Goal: Transaction & Acquisition: Purchase product/service

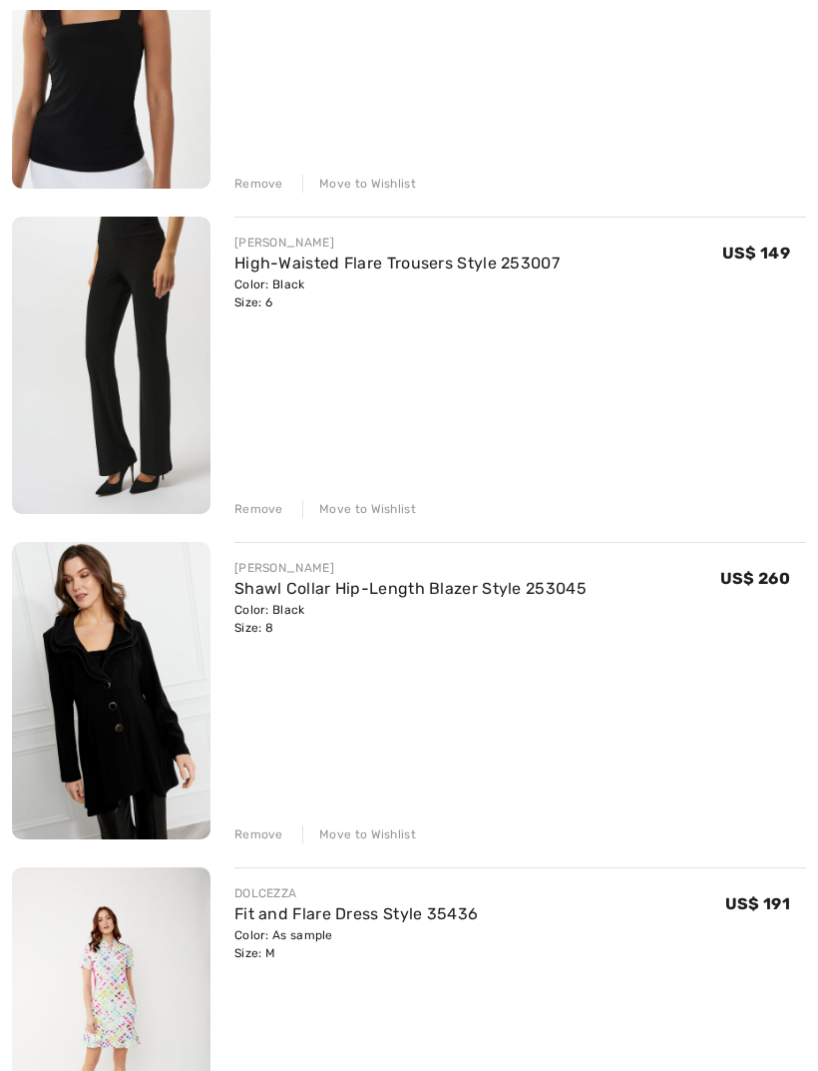
scroll to position [748, 0]
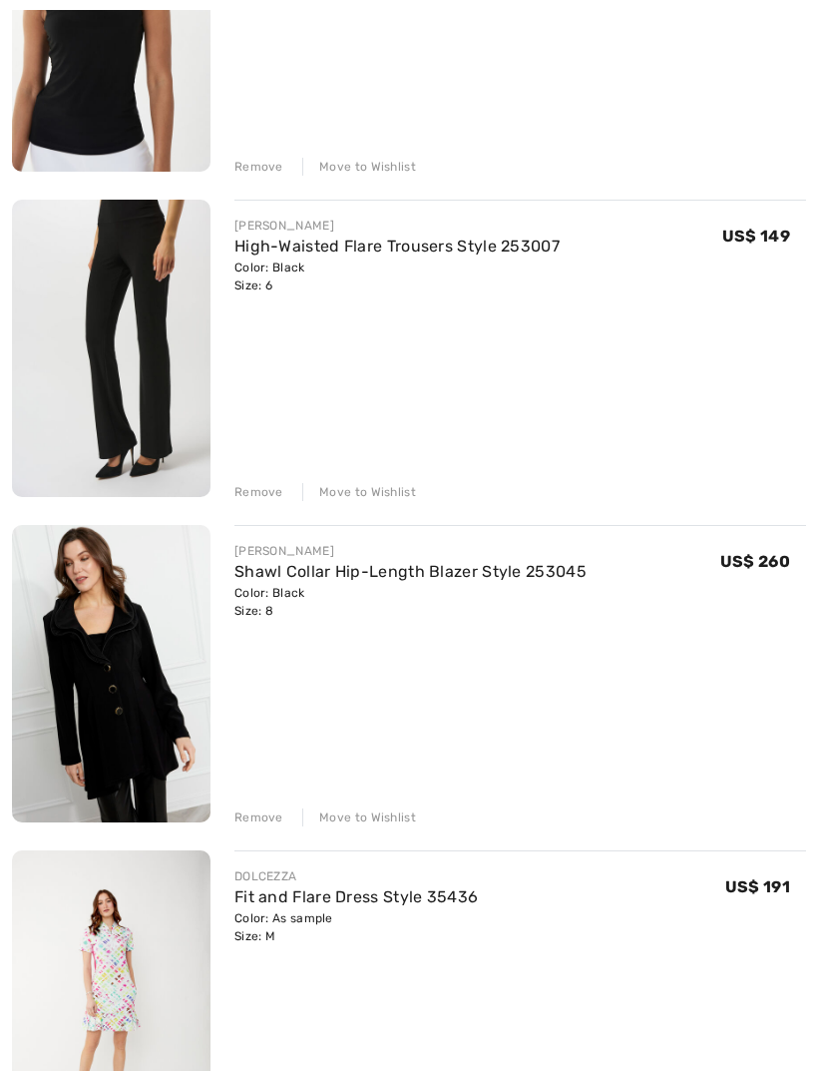
click at [379, 814] on div "Move to Wishlist" at bounding box center [359, 818] width 114 height 18
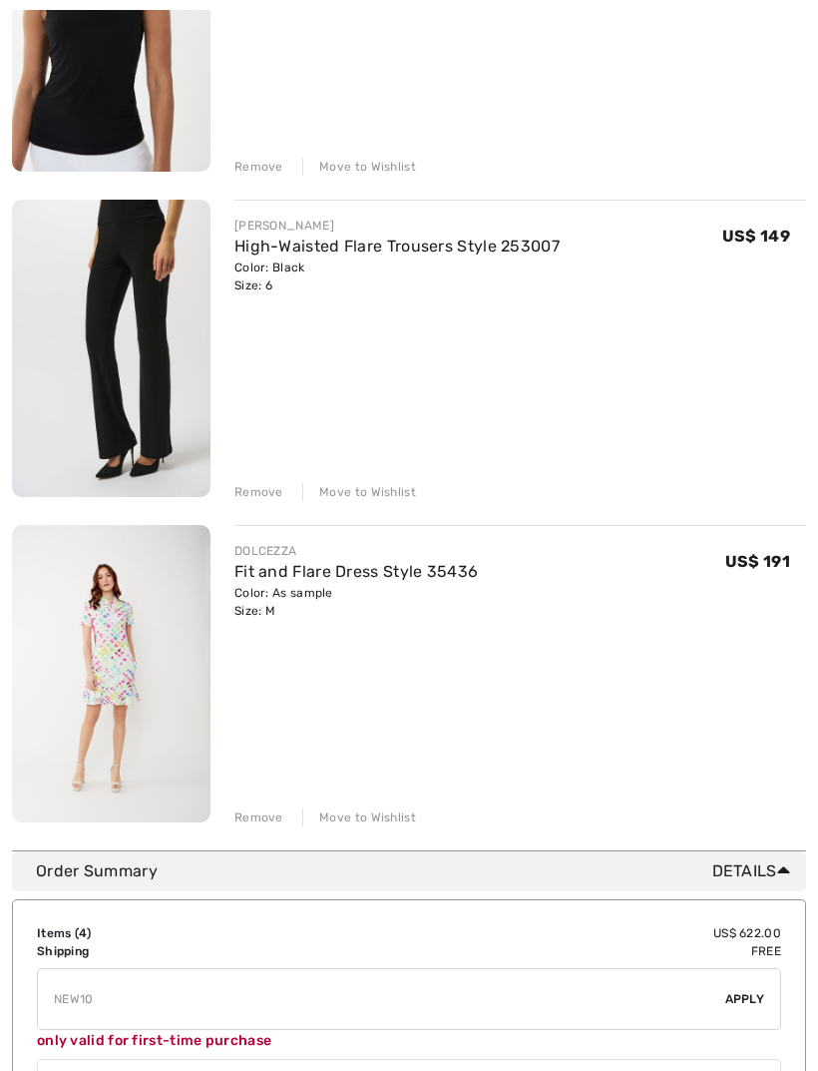
click at [371, 493] on div "Move to Wishlist" at bounding box center [359, 492] width 114 height 18
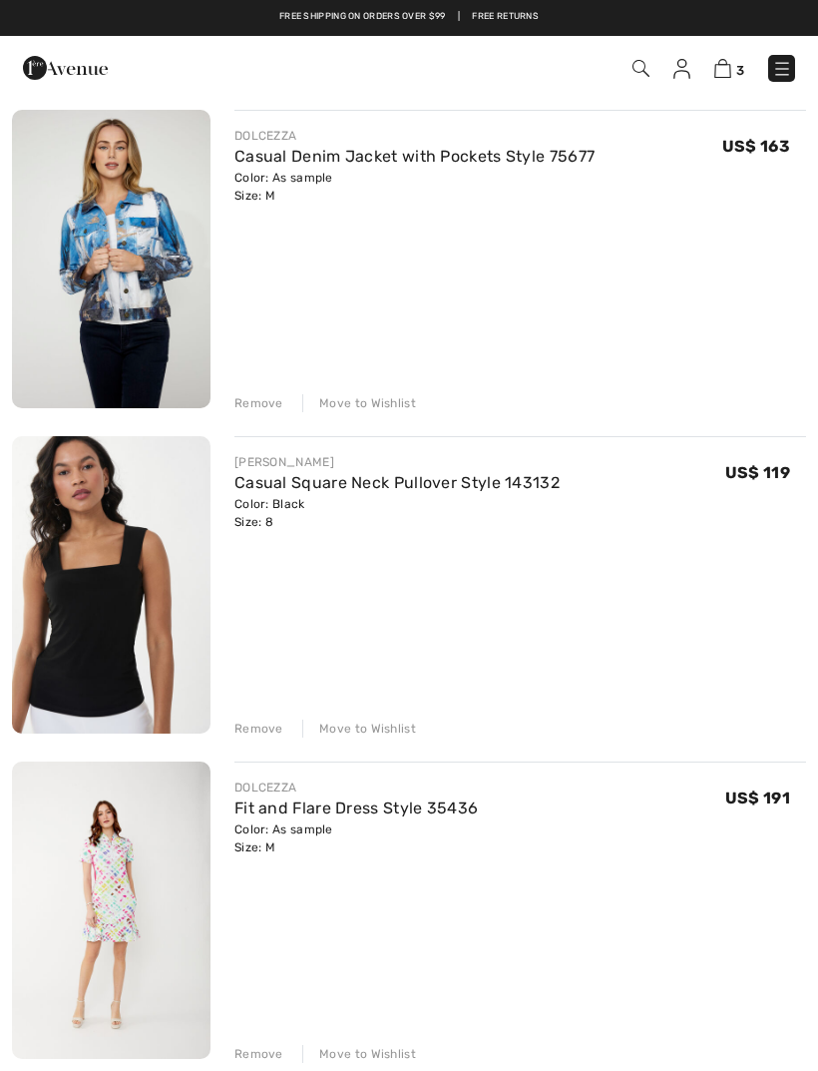
scroll to position [164, 0]
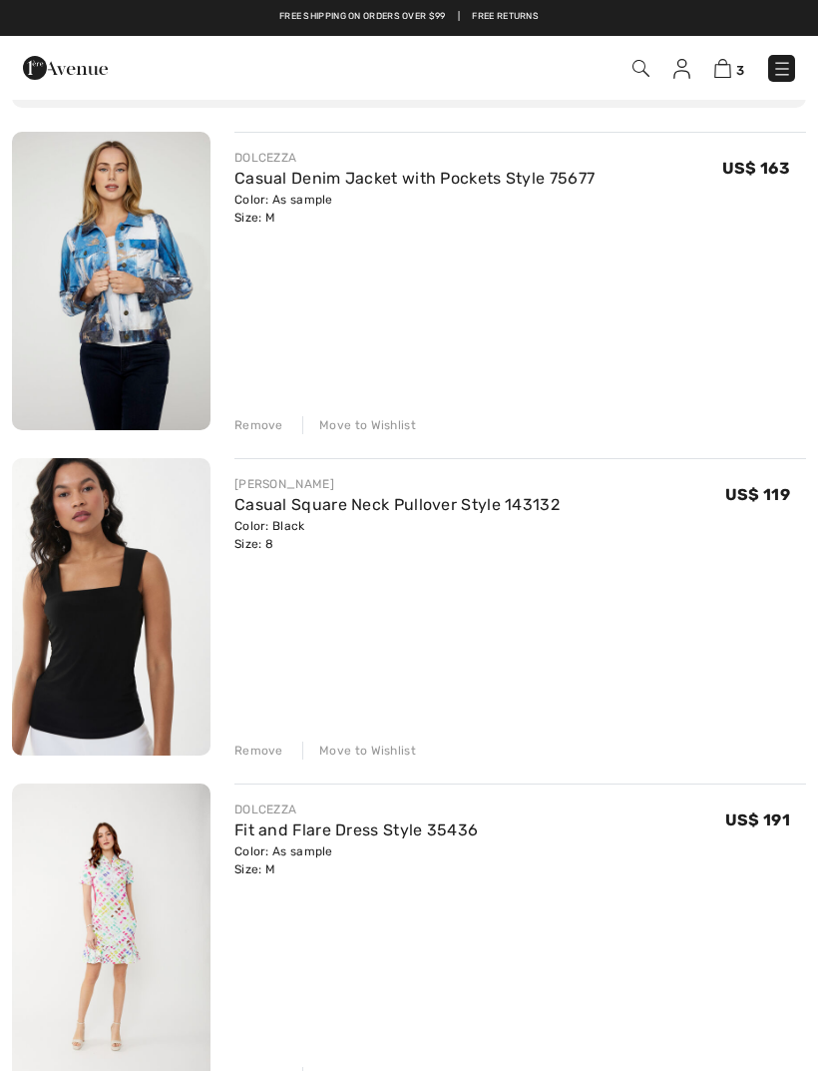
click at [377, 758] on div "Move to Wishlist" at bounding box center [359, 751] width 114 height 18
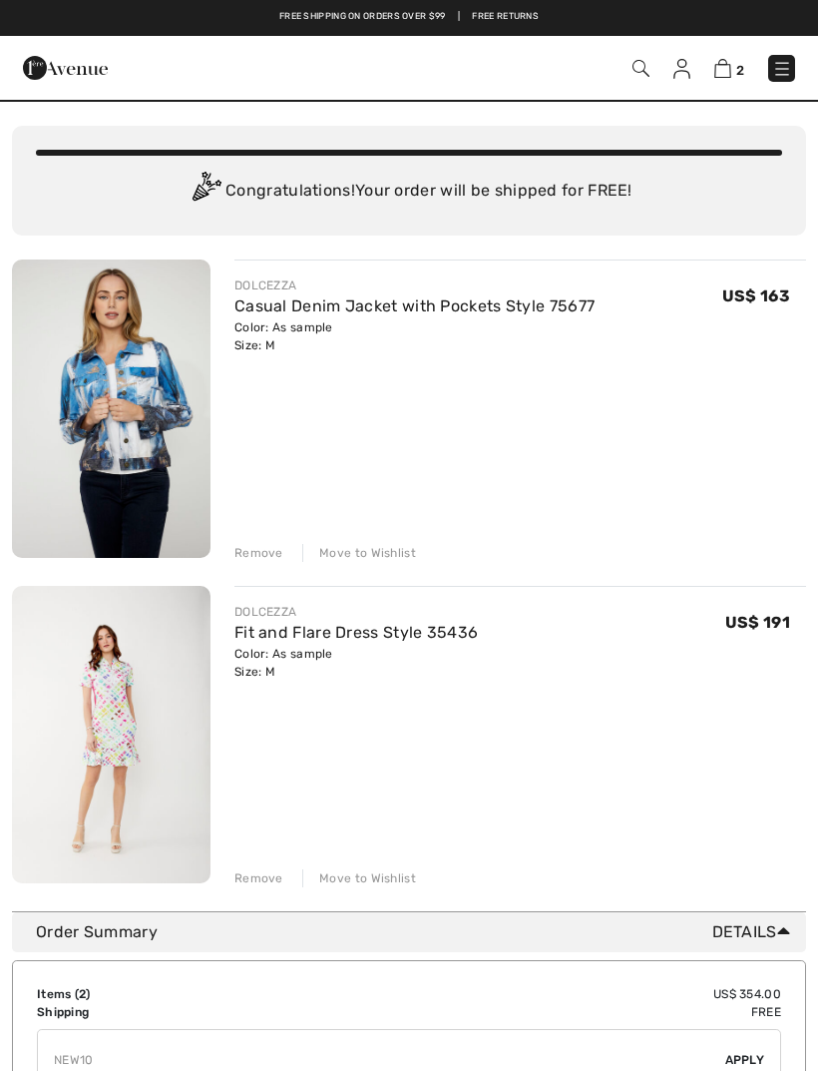
scroll to position [0, 0]
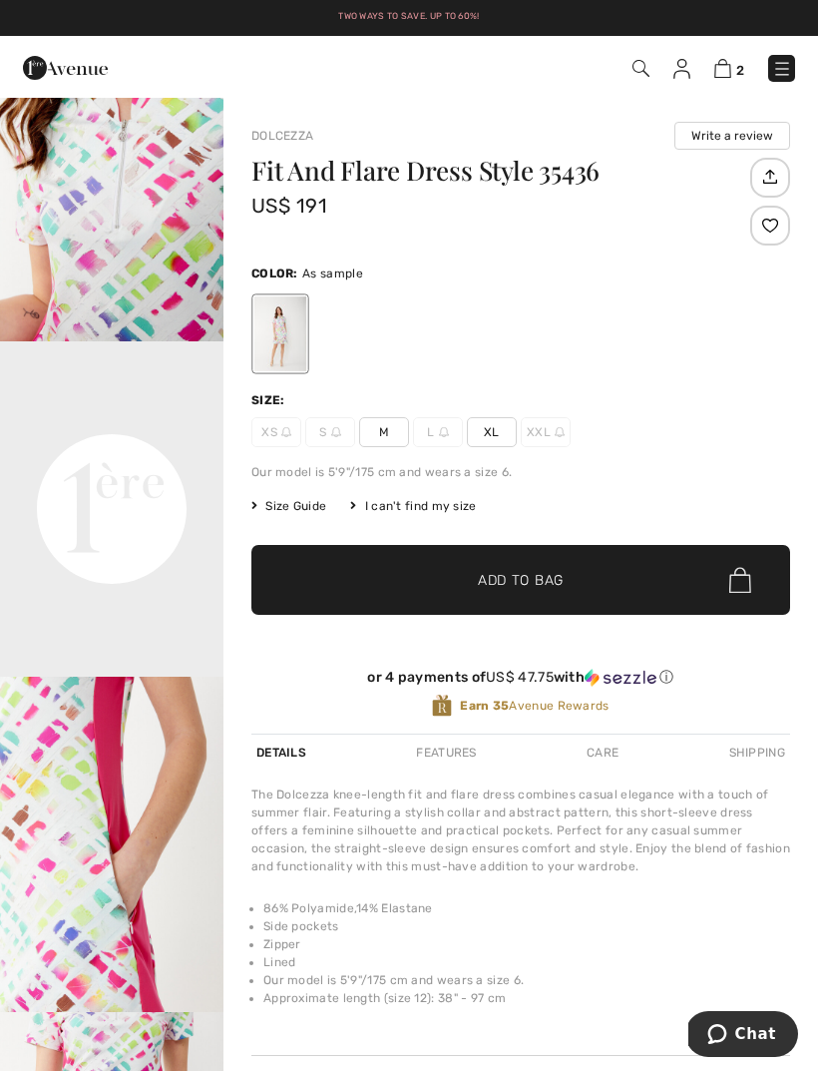
scroll to position [410, 0]
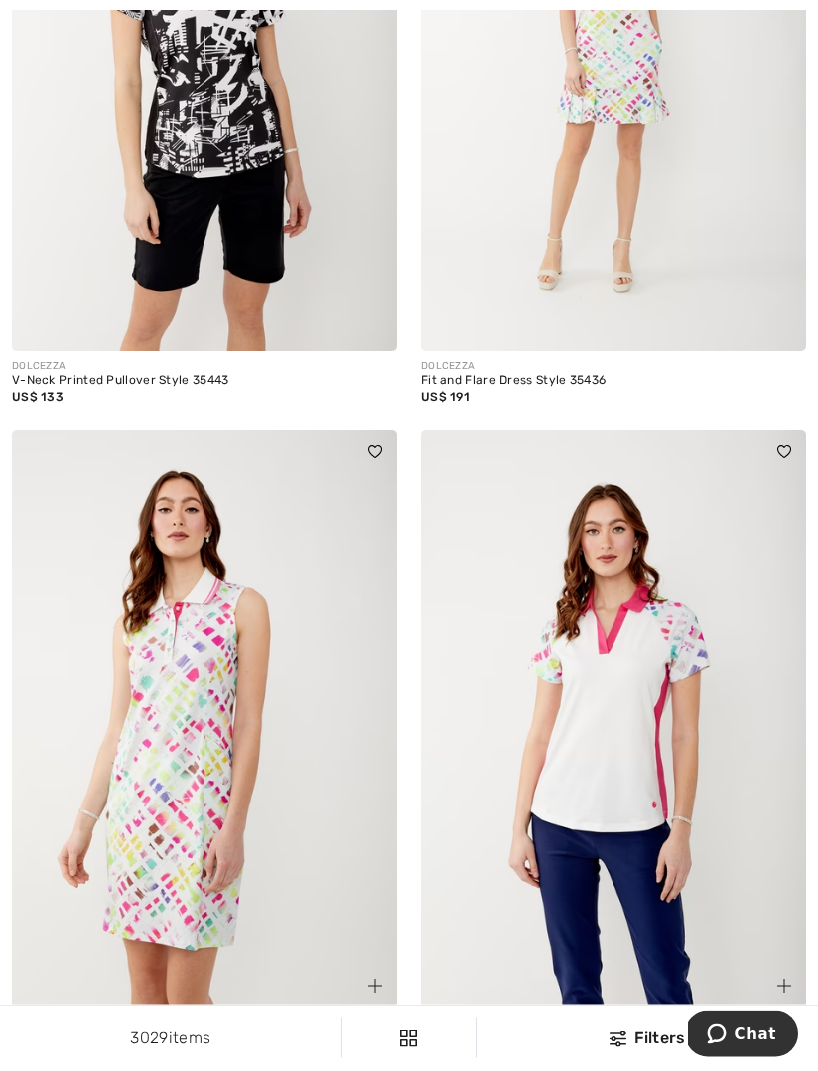
scroll to position [6685, 0]
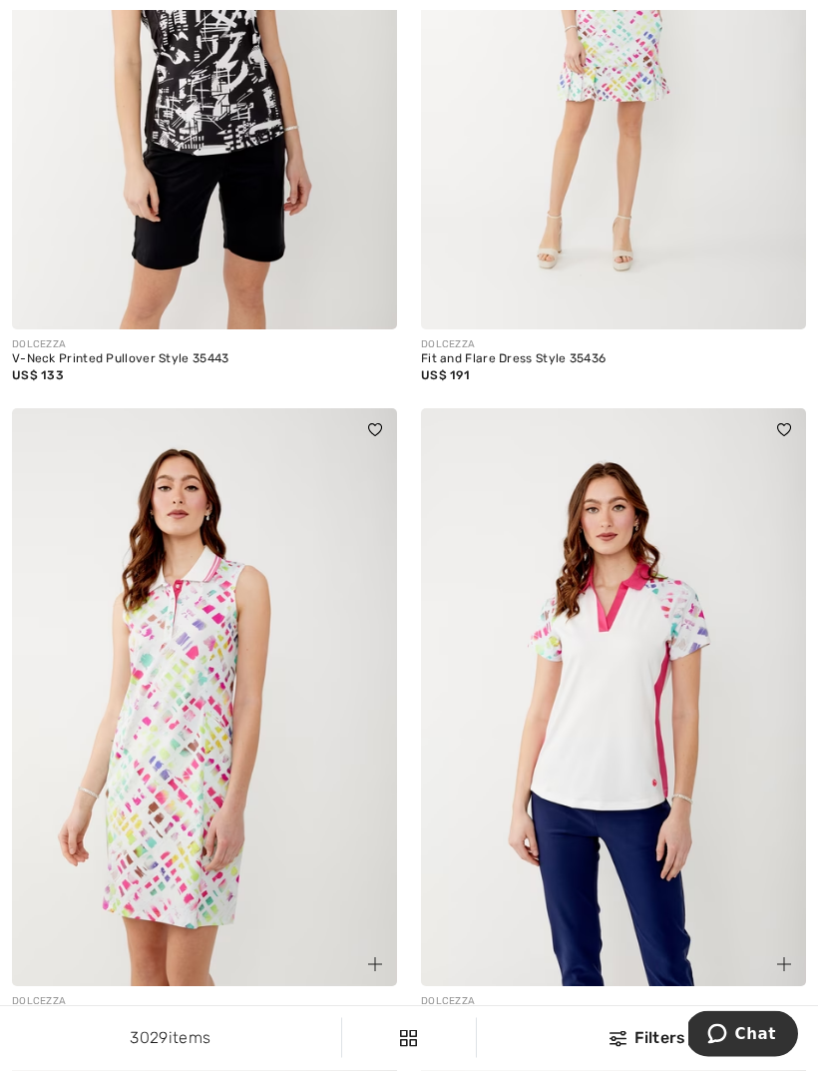
click at [272, 825] on img at bounding box center [204, 698] width 385 height 578
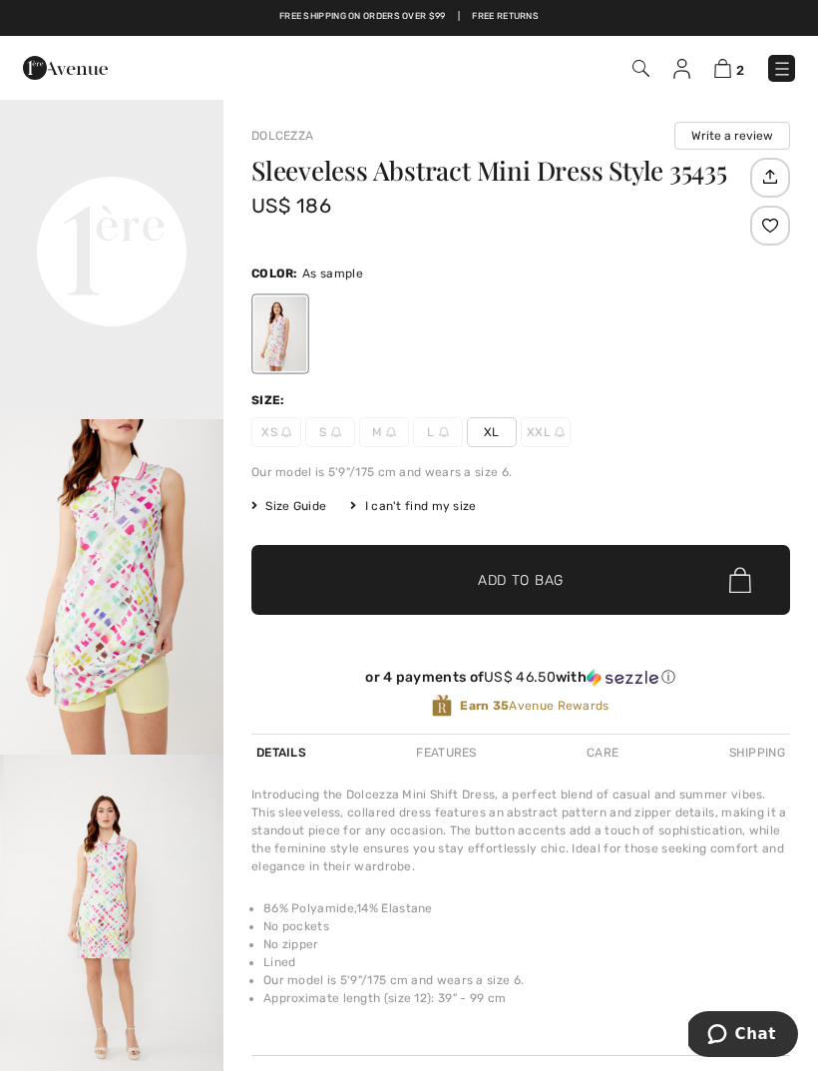
scroll to position [686, 0]
click at [138, 716] on img "3 / 6" at bounding box center [112, 585] width 224 height 335
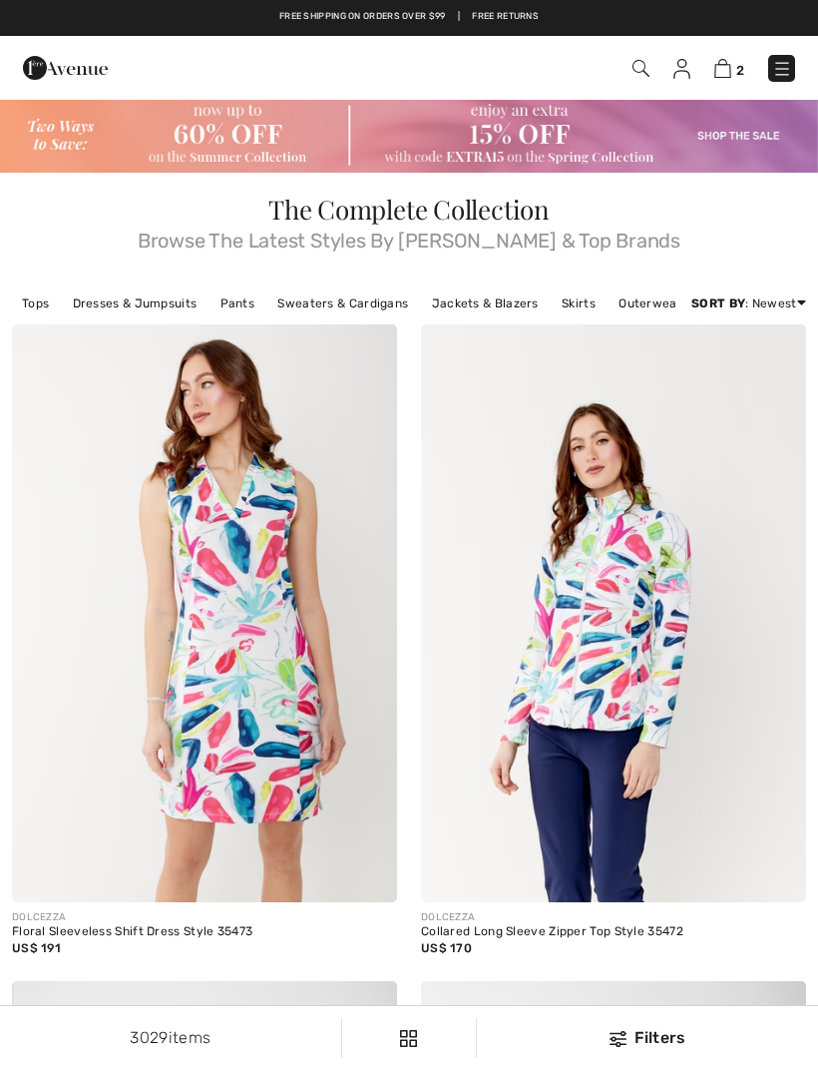
checkbox input "true"
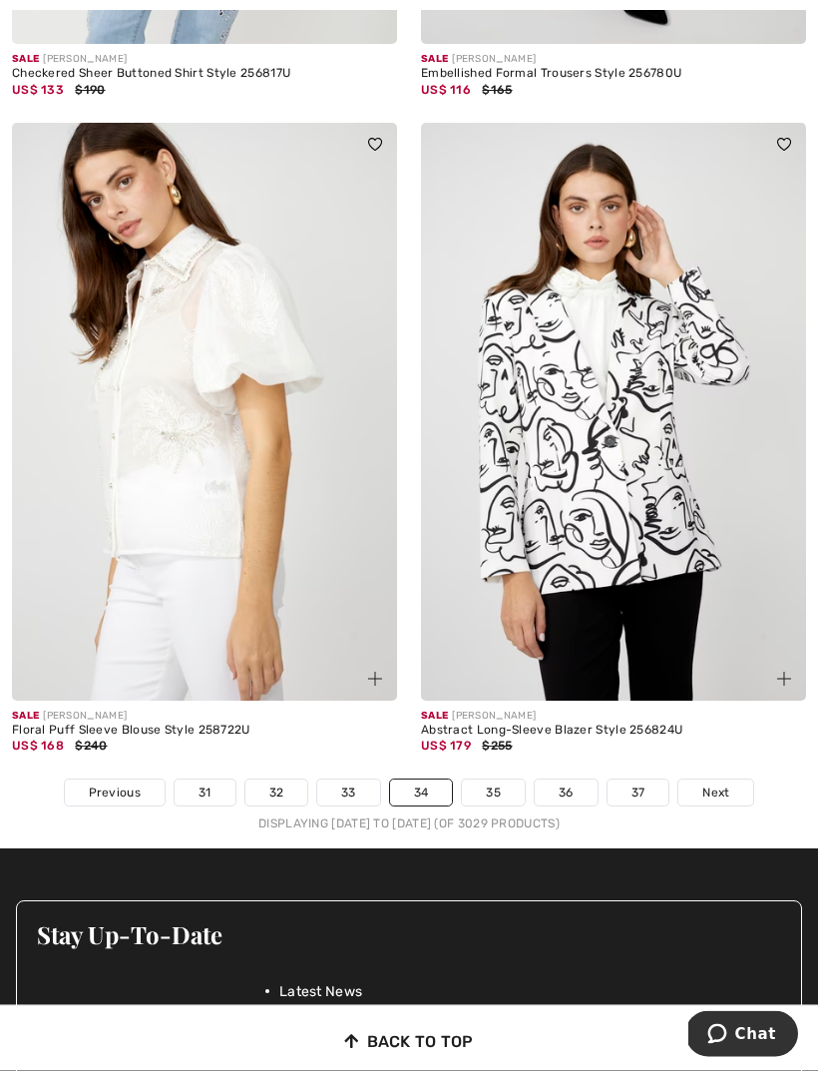
scroll to position [11967, 0]
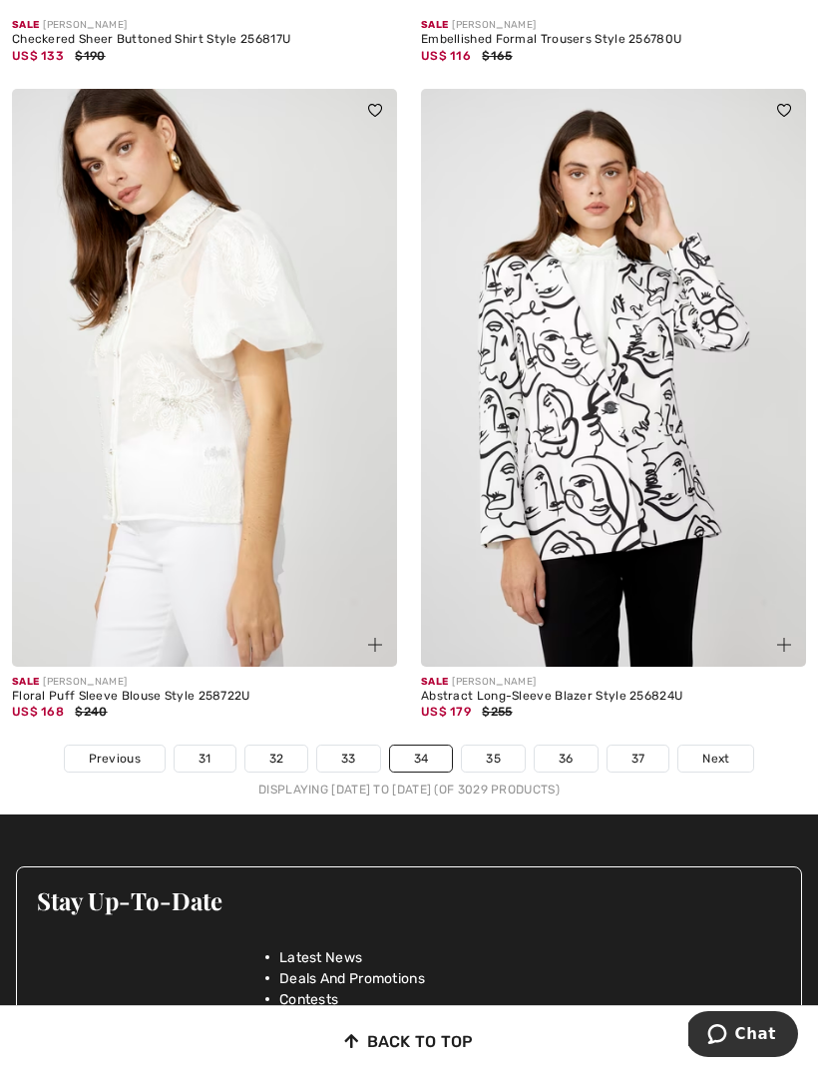
click at [495, 746] on link "35" at bounding box center [493, 759] width 63 height 26
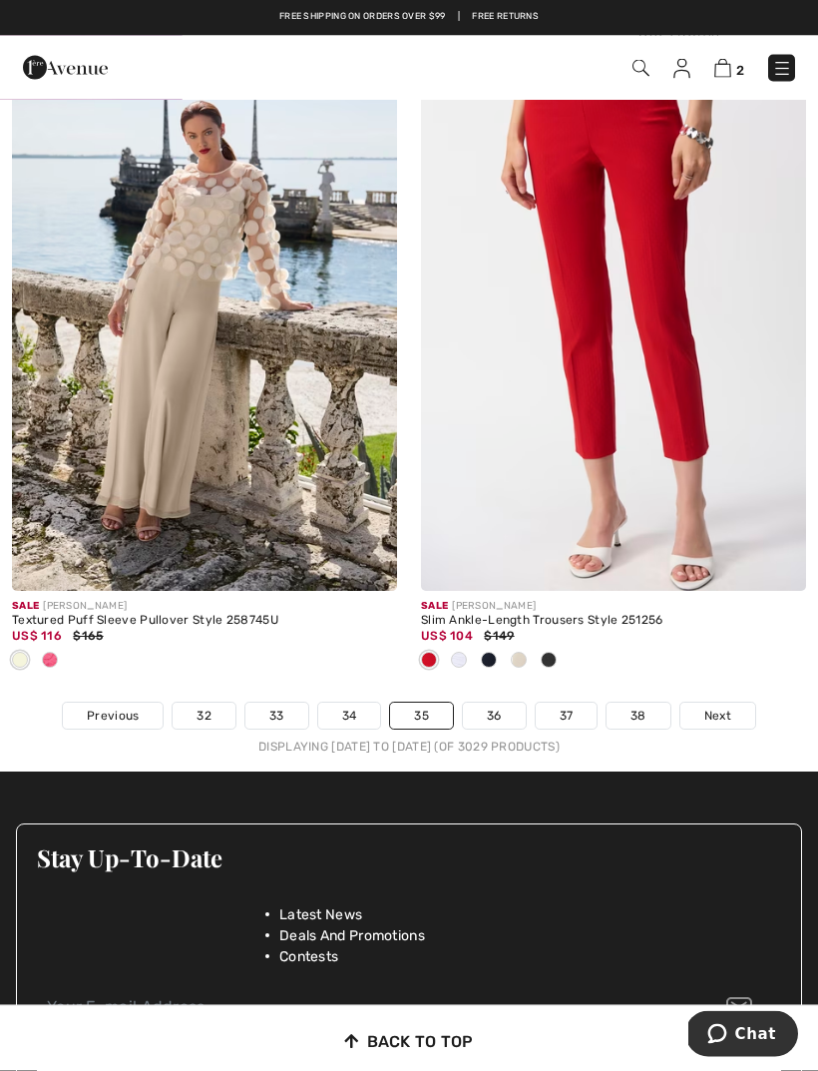
scroll to position [12010, 0]
click at [498, 706] on link "36" at bounding box center [494, 716] width 63 height 26
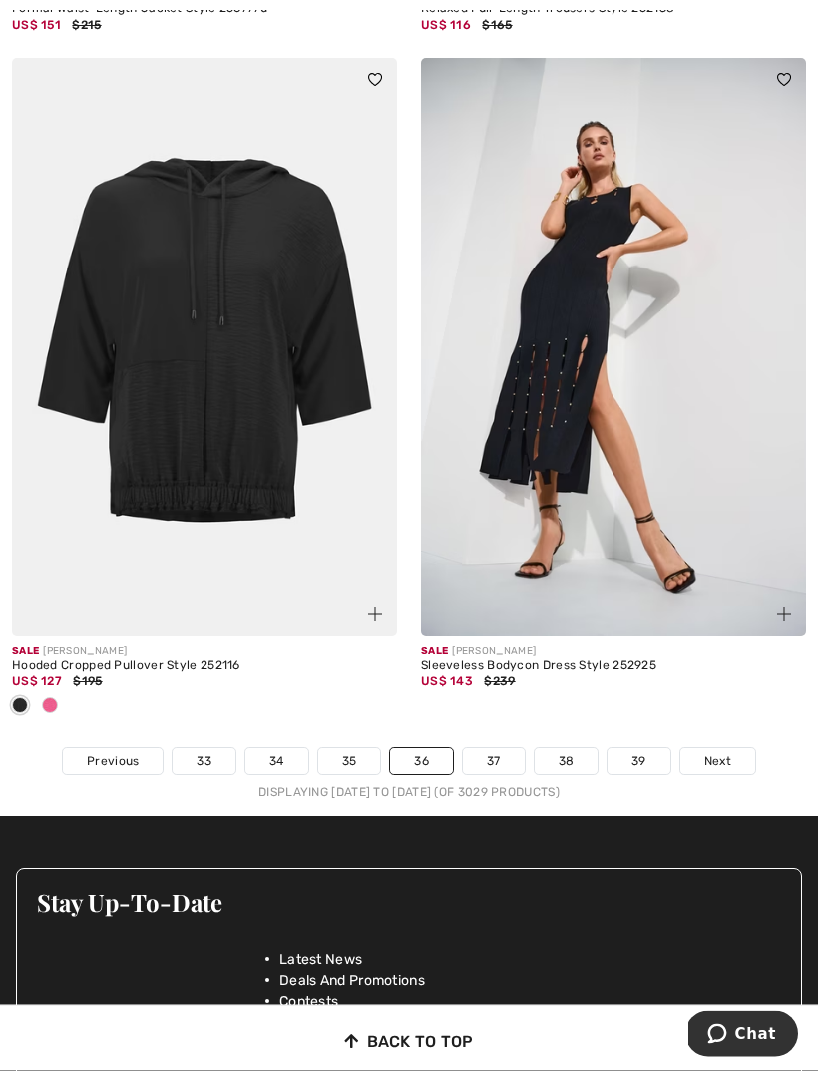
scroll to position [12163, 0]
click at [503, 749] on link "37" at bounding box center [494, 761] width 62 height 26
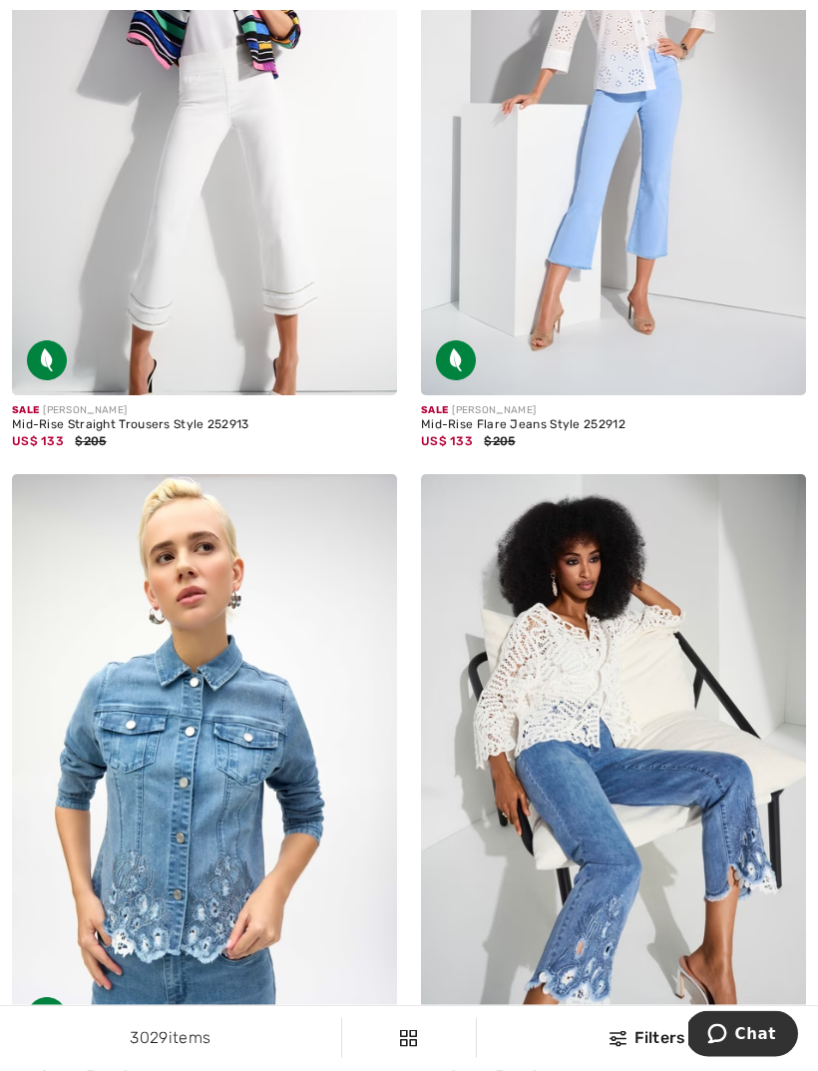
scroll to position [4675, 0]
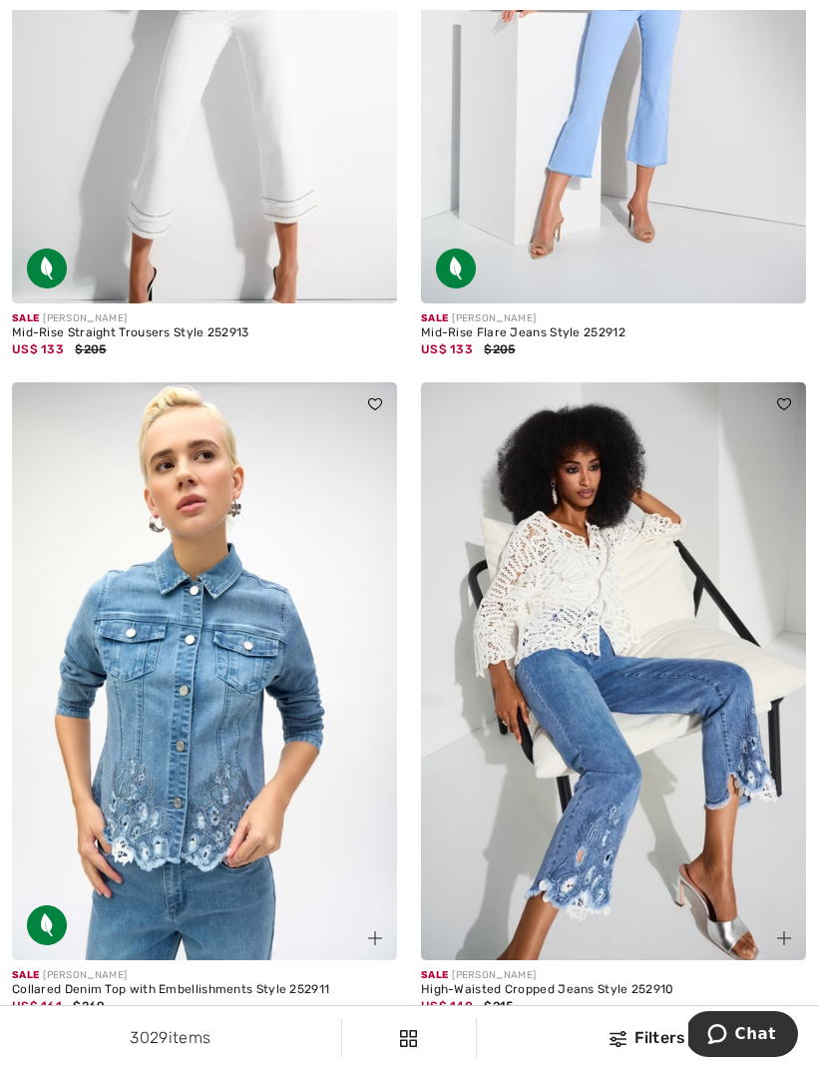
click at [699, 826] on img at bounding box center [613, 671] width 385 height 578
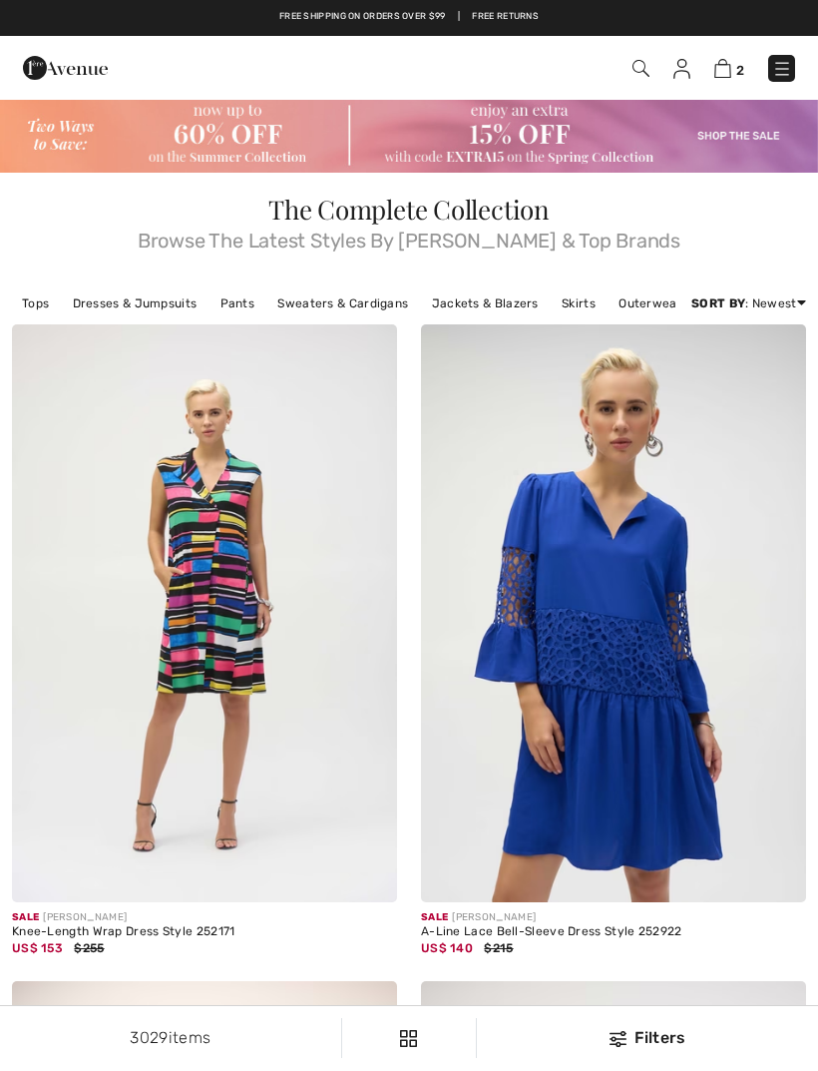
checkbox input "true"
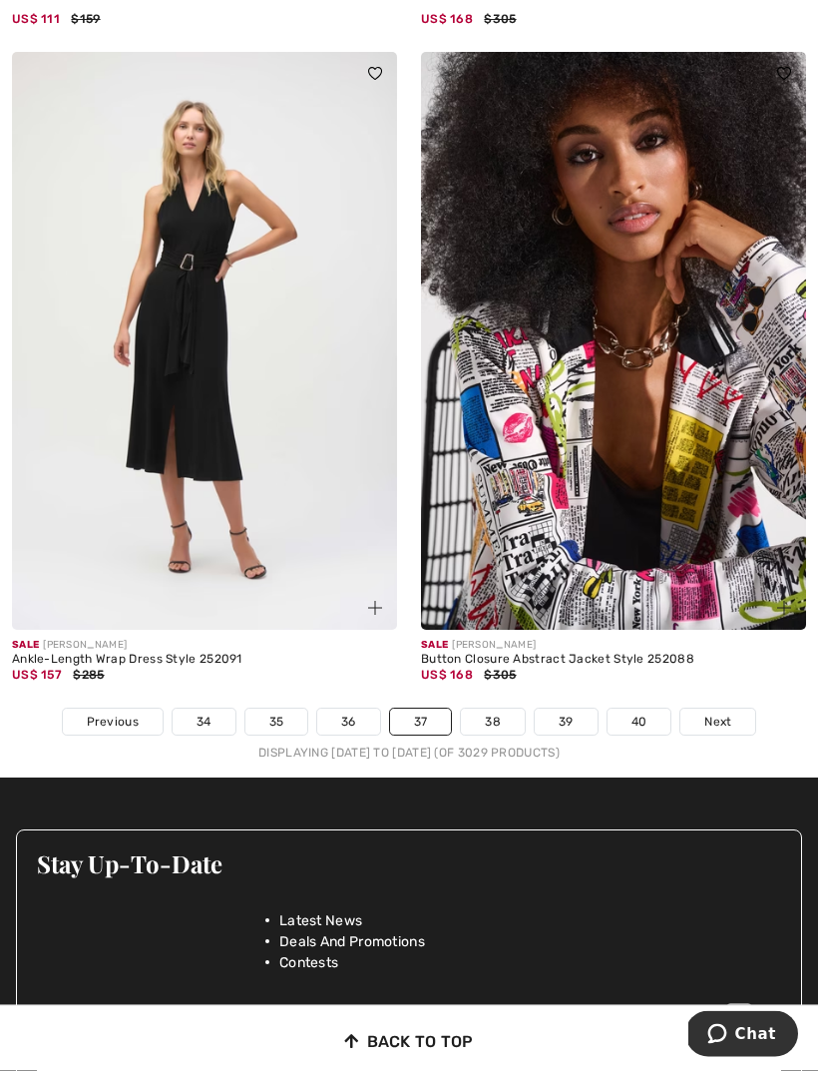
scroll to position [11905, 0]
click at [501, 709] on link "38" at bounding box center [493, 722] width 64 height 26
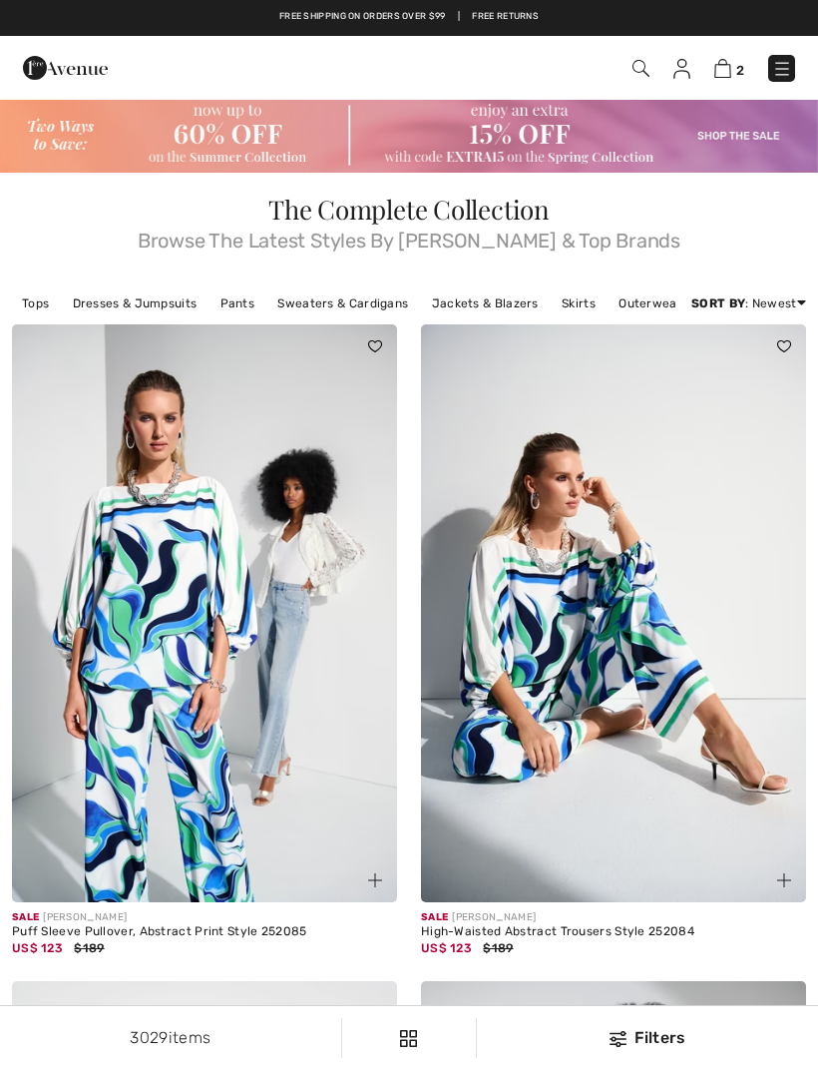
checkbox input "true"
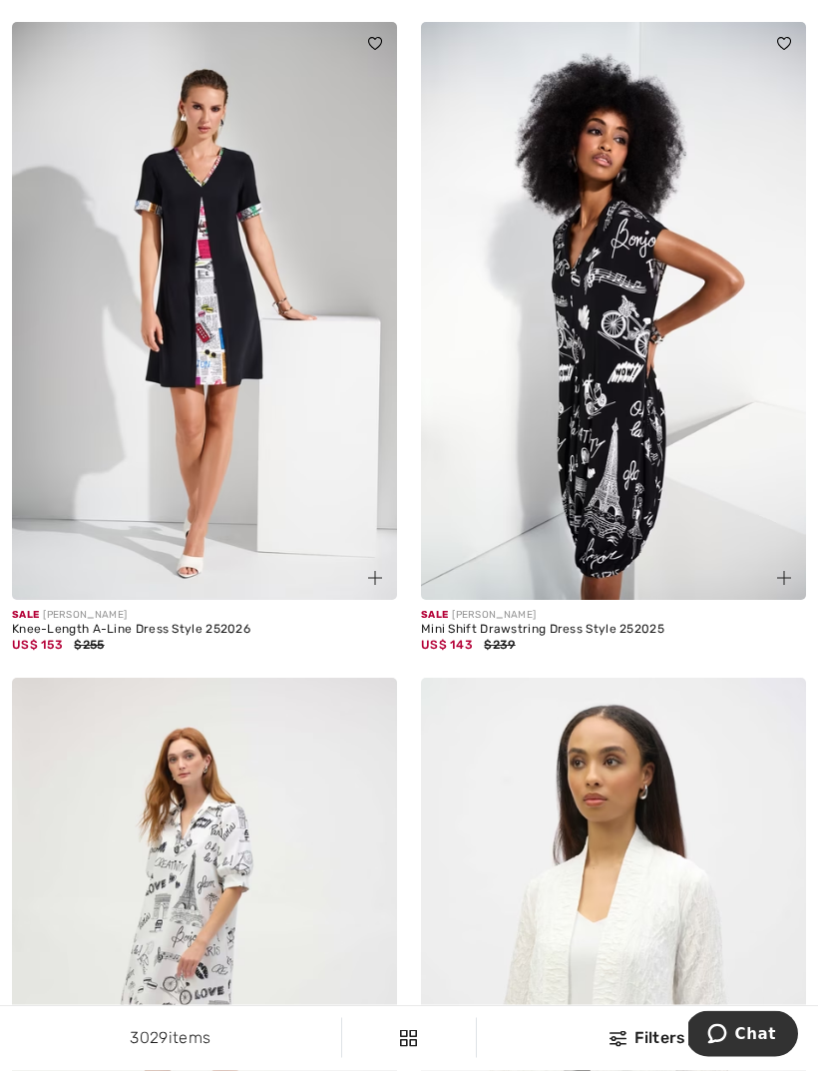
scroll to position [2307, 0]
click at [691, 520] on img at bounding box center [613, 310] width 385 height 578
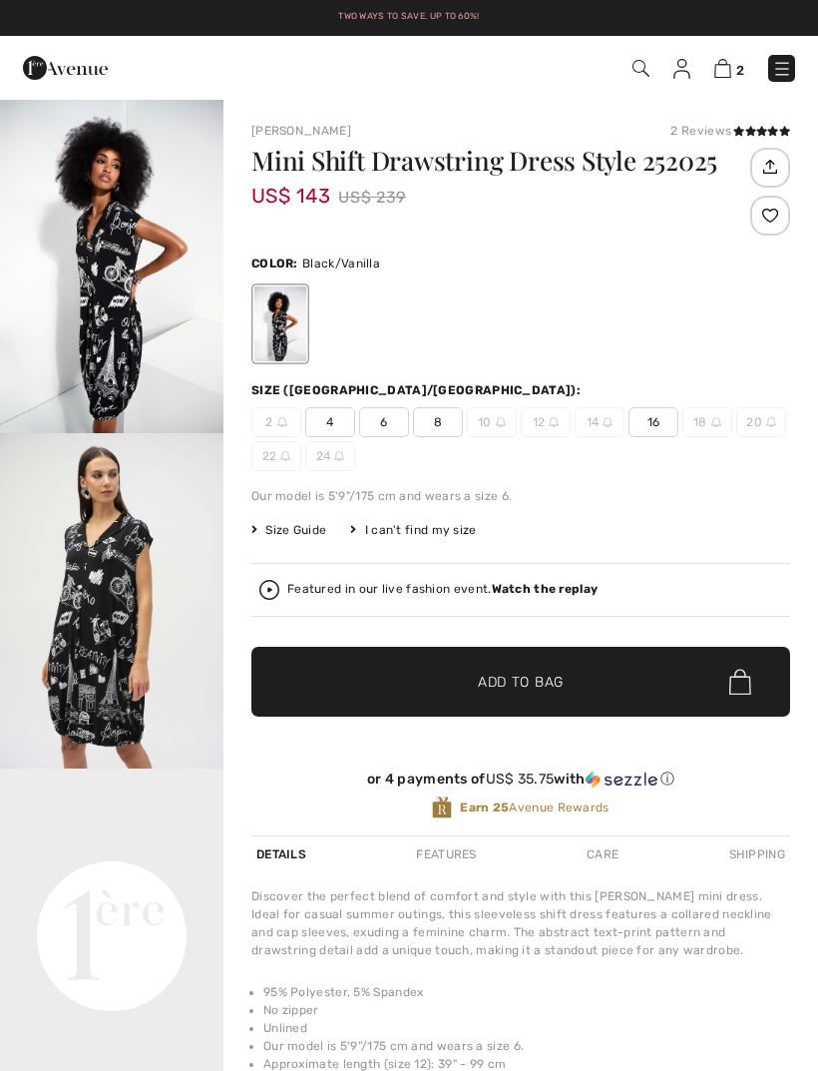
checkbox input "true"
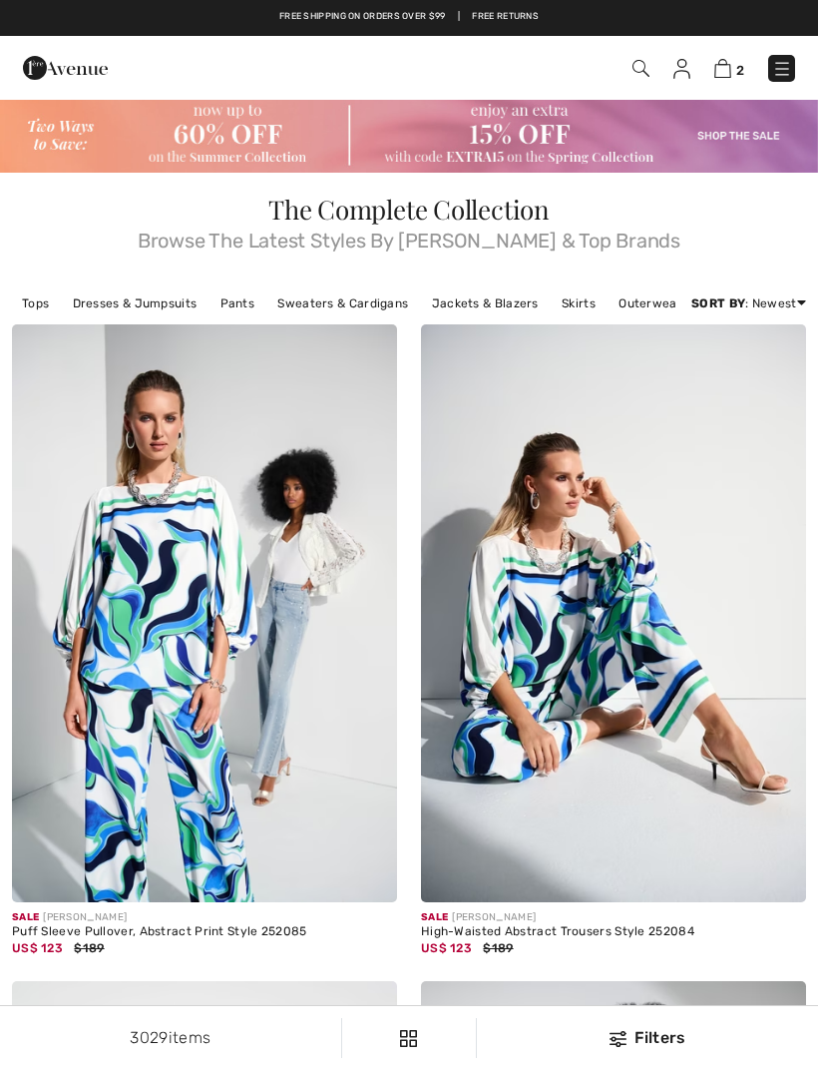
scroll to position [2371, 0]
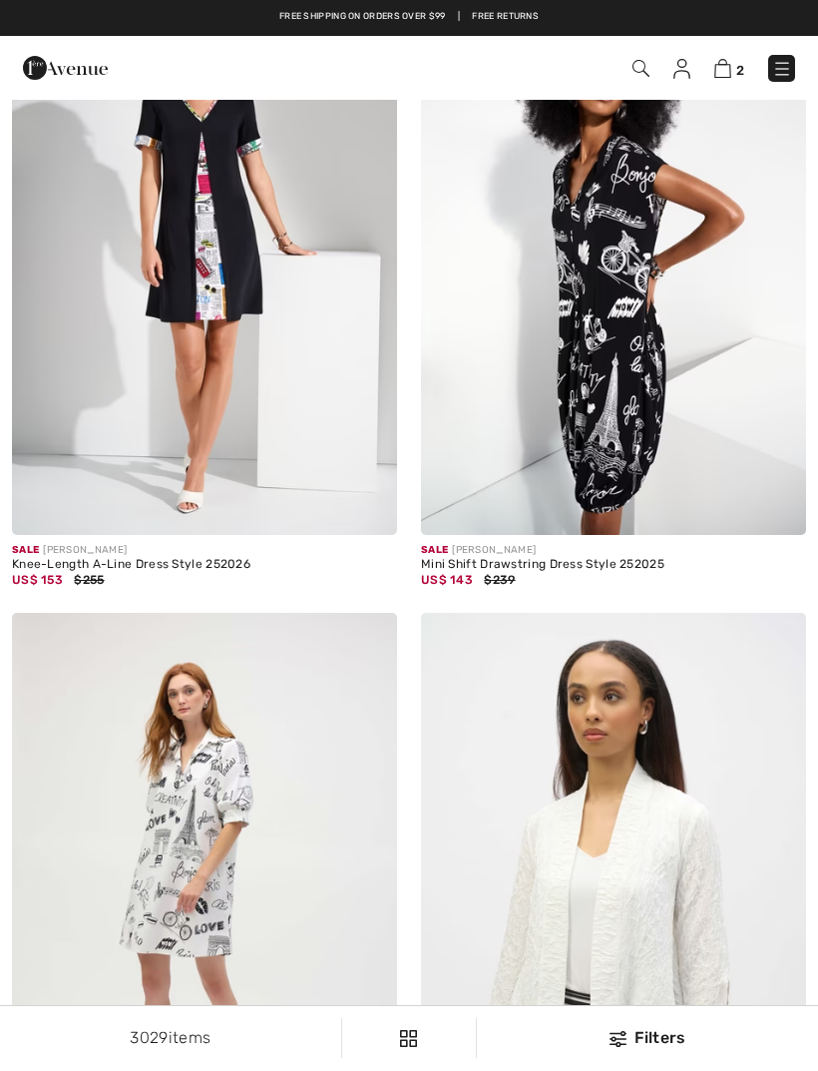
checkbox input "true"
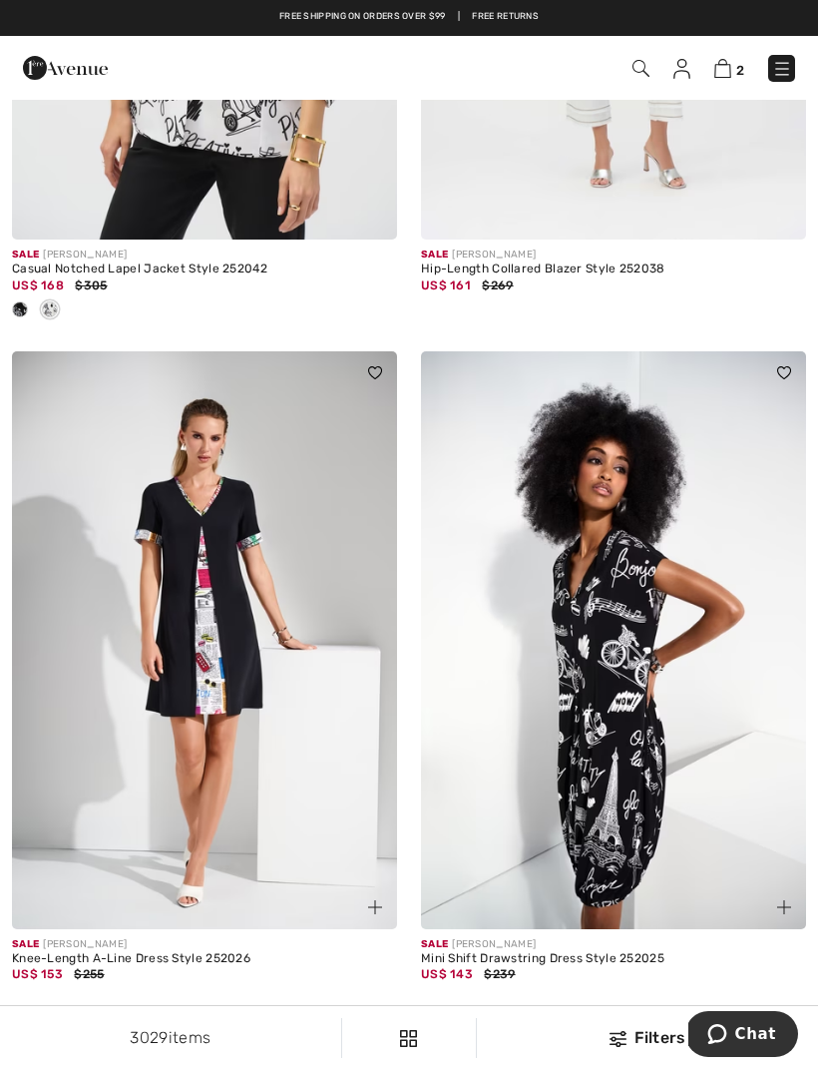
scroll to position [1949, 0]
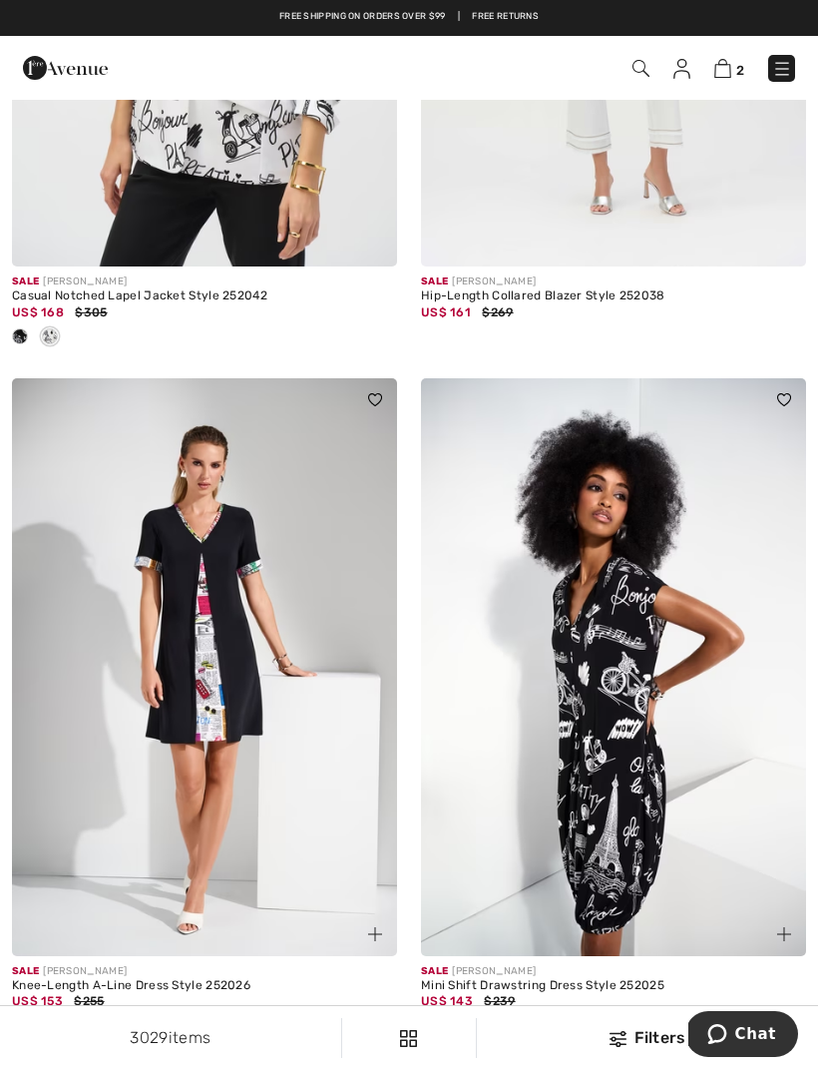
click at [236, 751] on img at bounding box center [204, 667] width 385 height 578
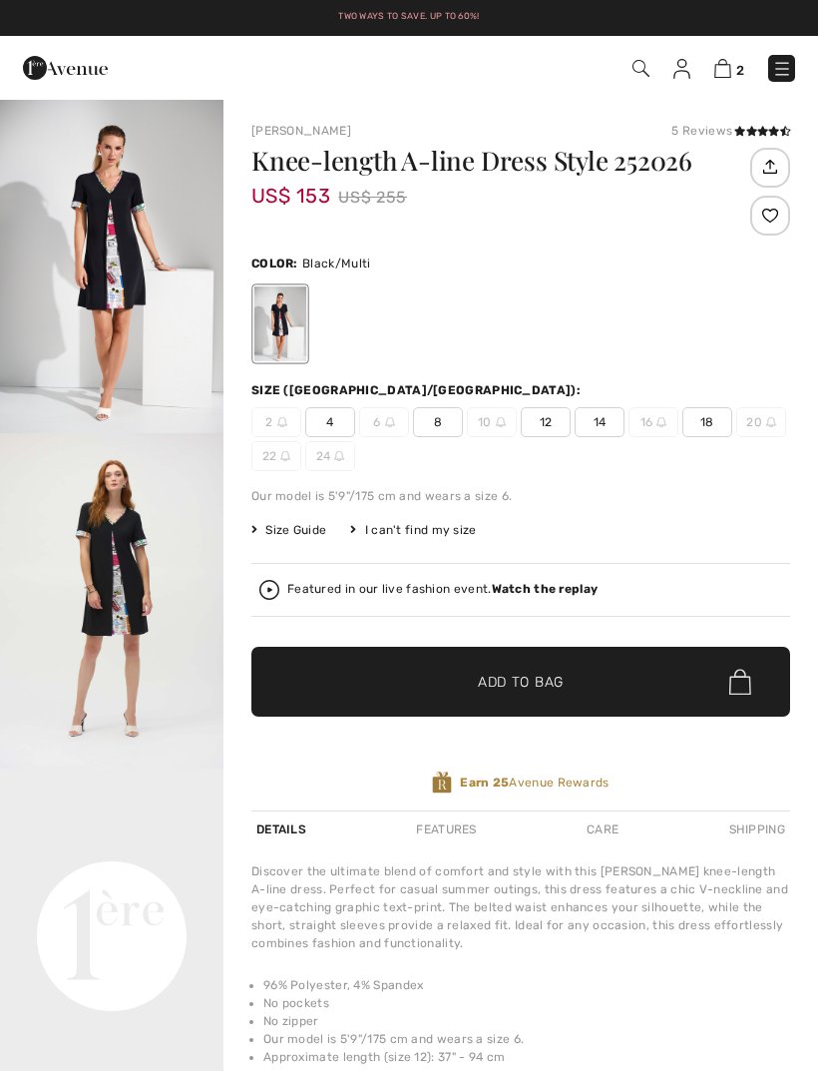
checkbox input "true"
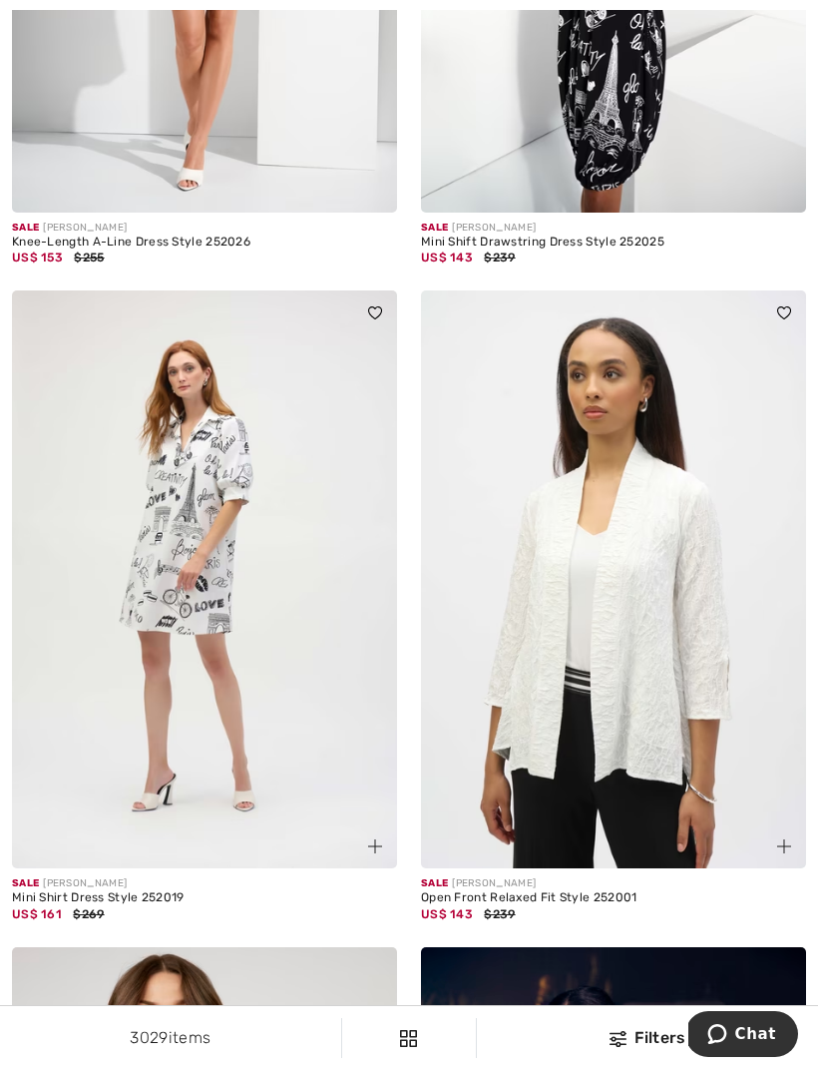
scroll to position [2709, 0]
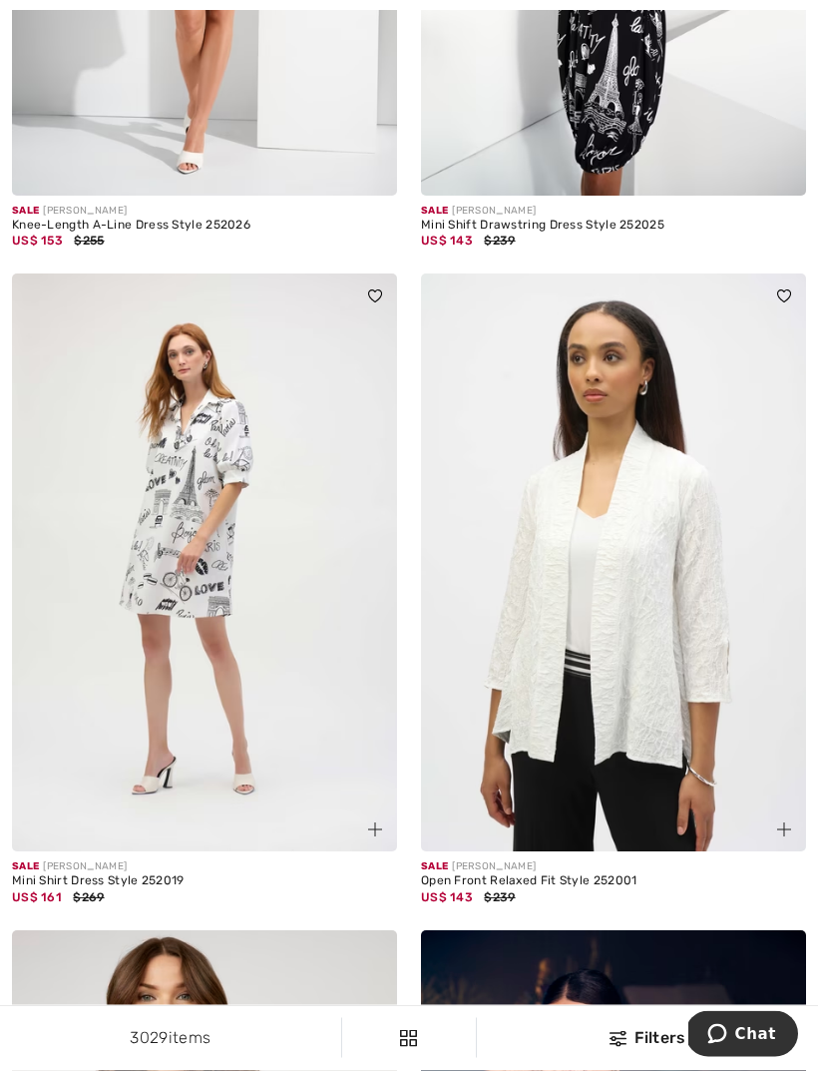
click at [667, 744] on img at bounding box center [613, 563] width 385 height 578
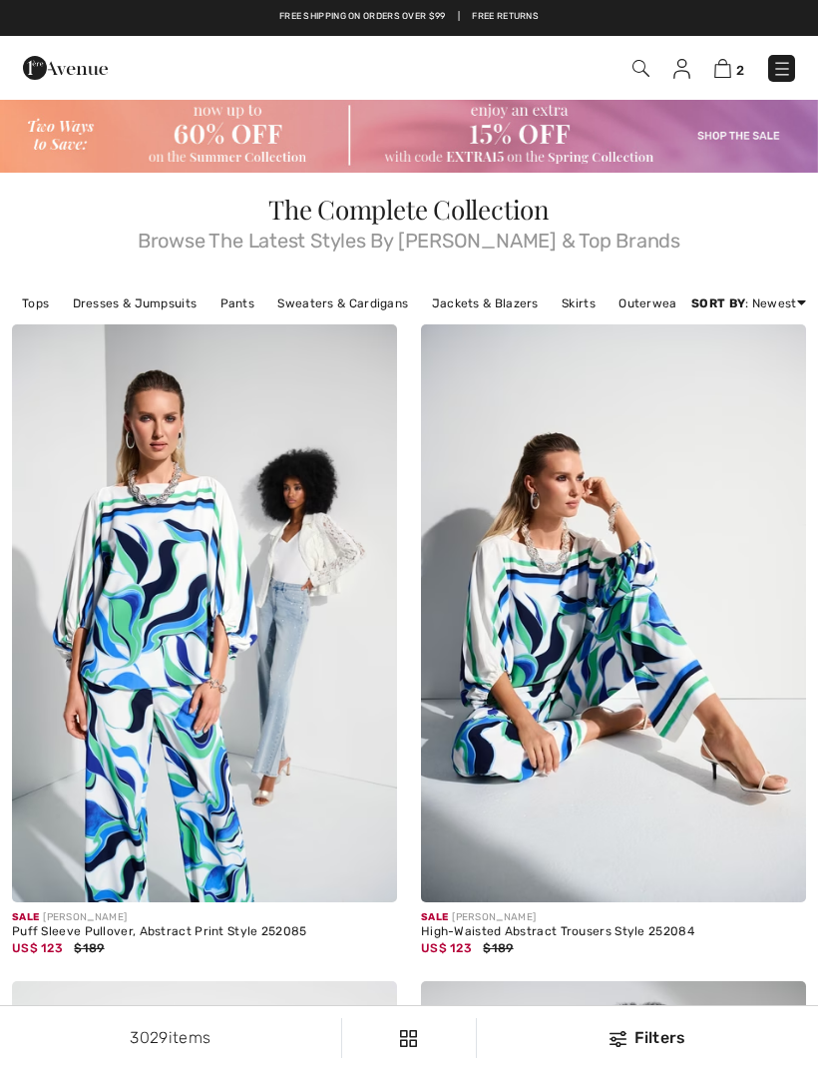
scroll to position [2774, 0]
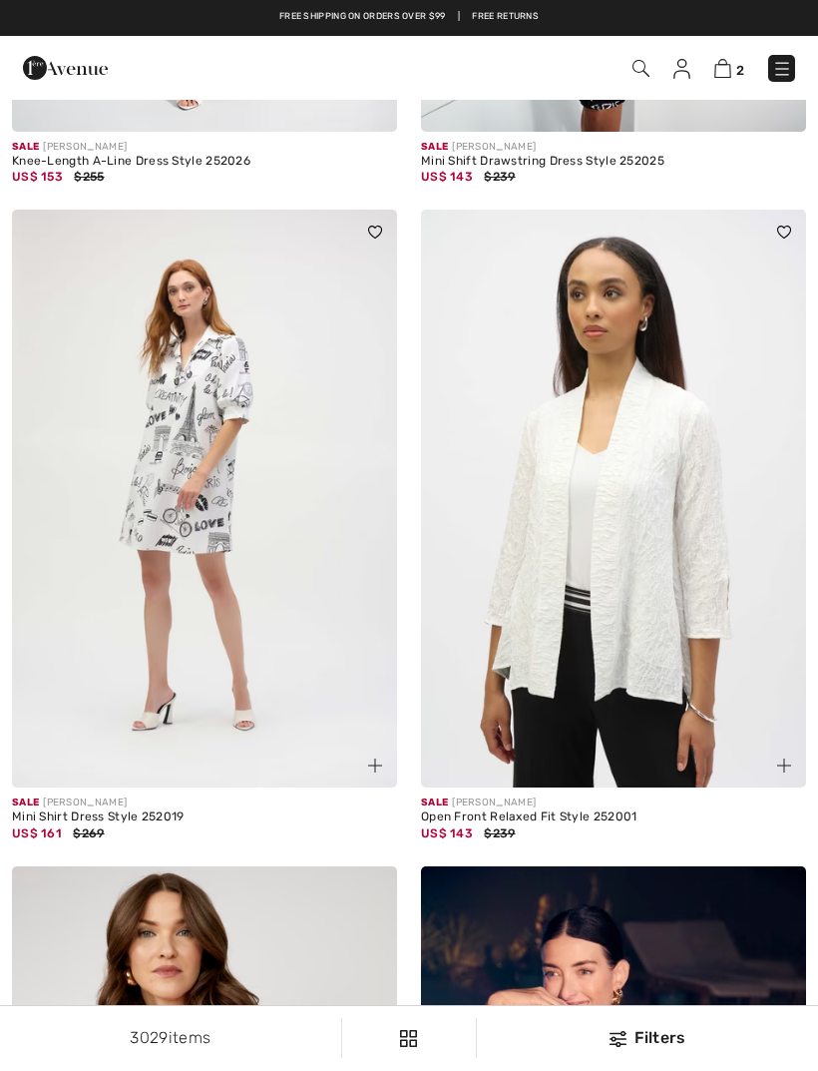
checkbox input "true"
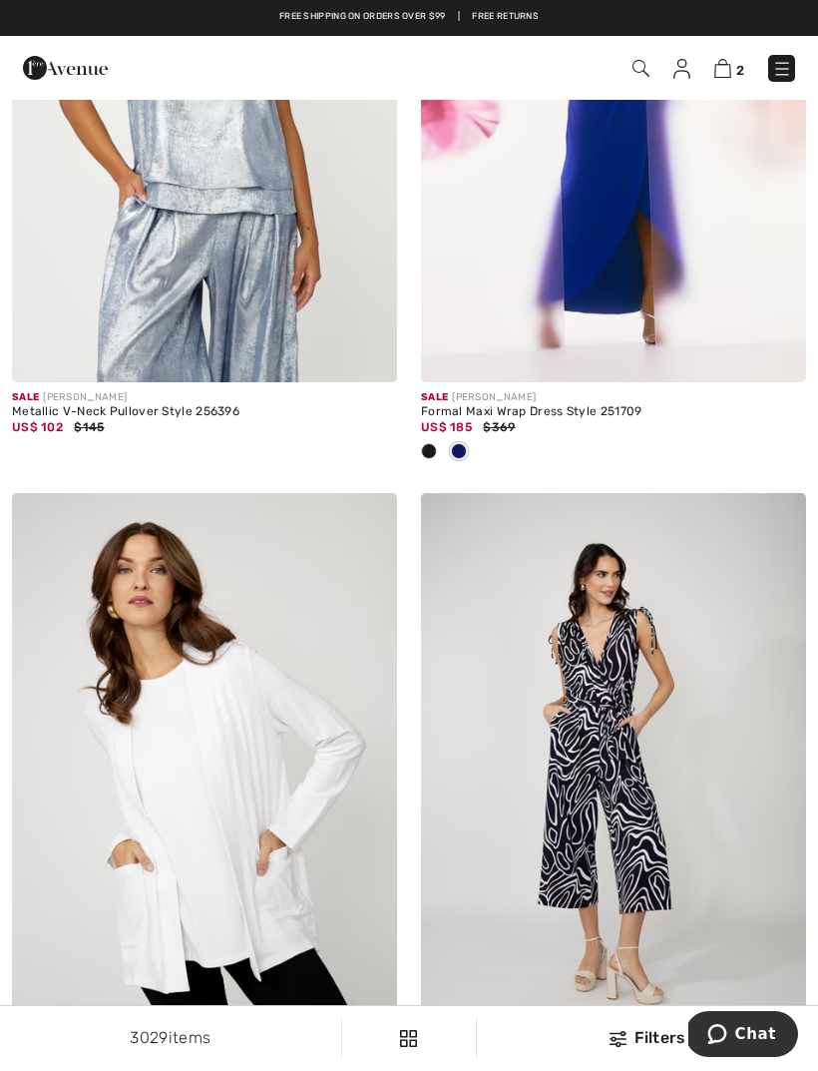
scroll to position [7256, 0]
click at [186, 625] on img at bounding box center [204, 783] width 385 height 578
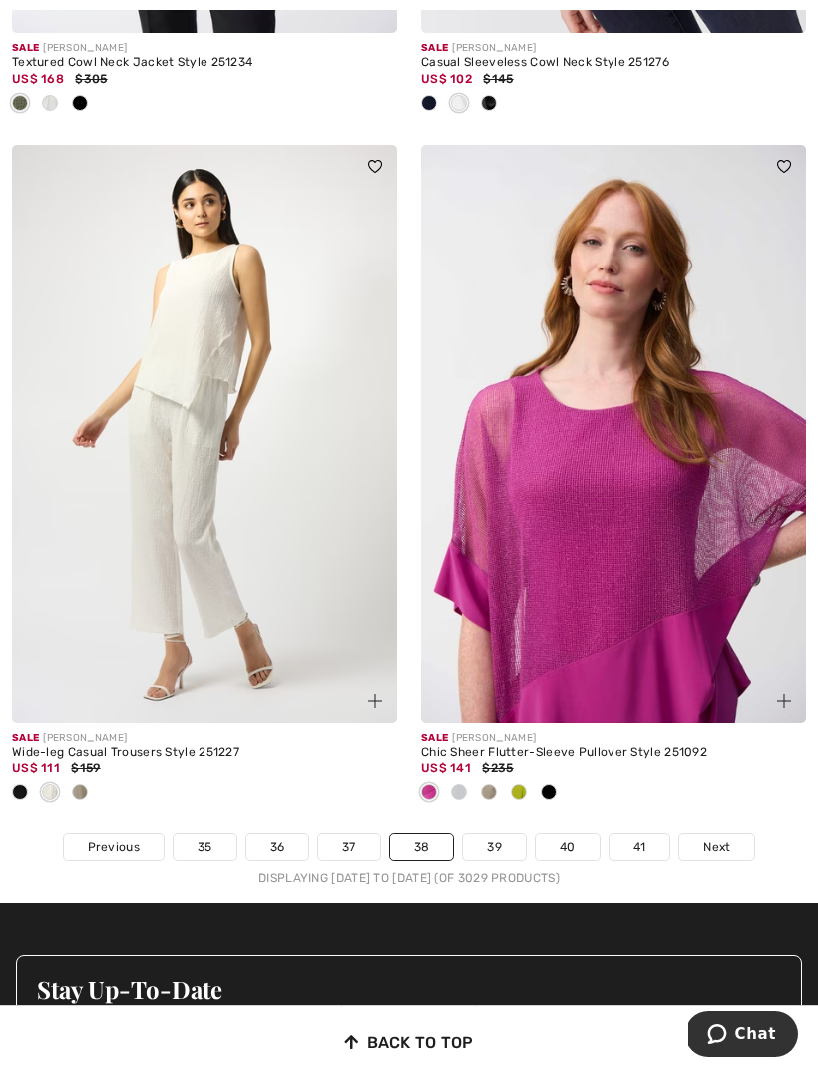
scroll to position [11946, 0]
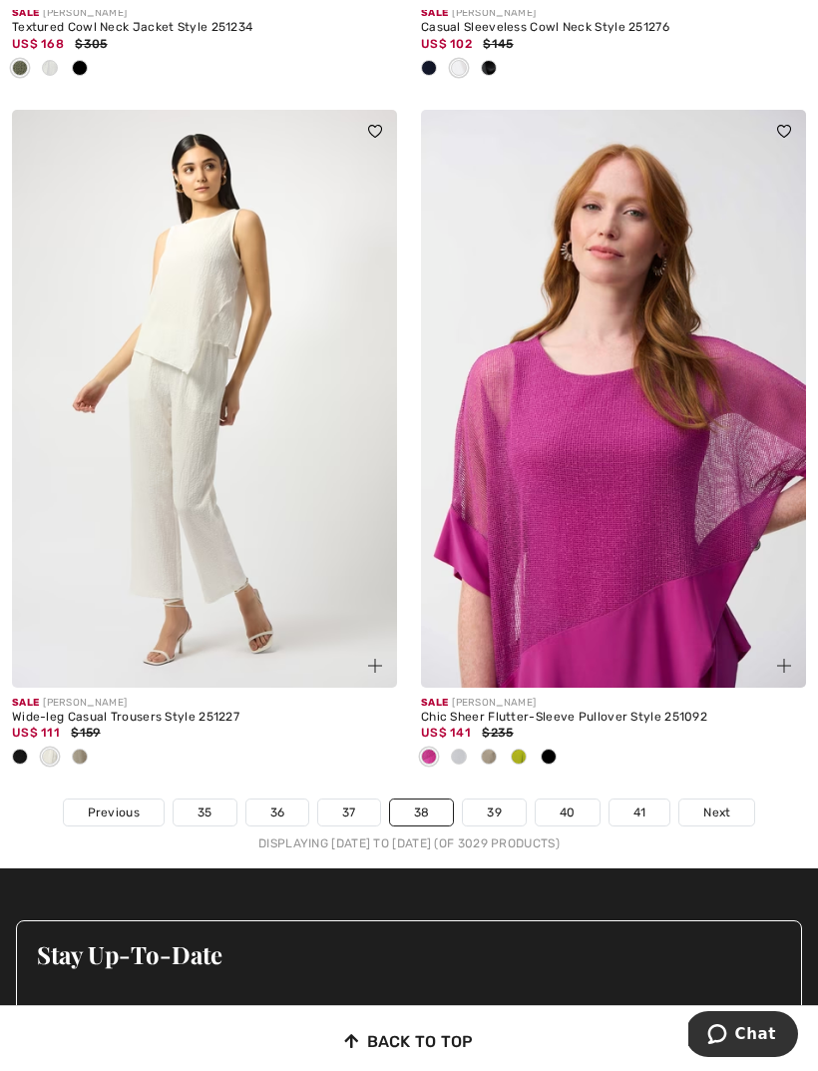
click at [477, 800] on link "39" at bounding box center [494, 813] width 63 height 26
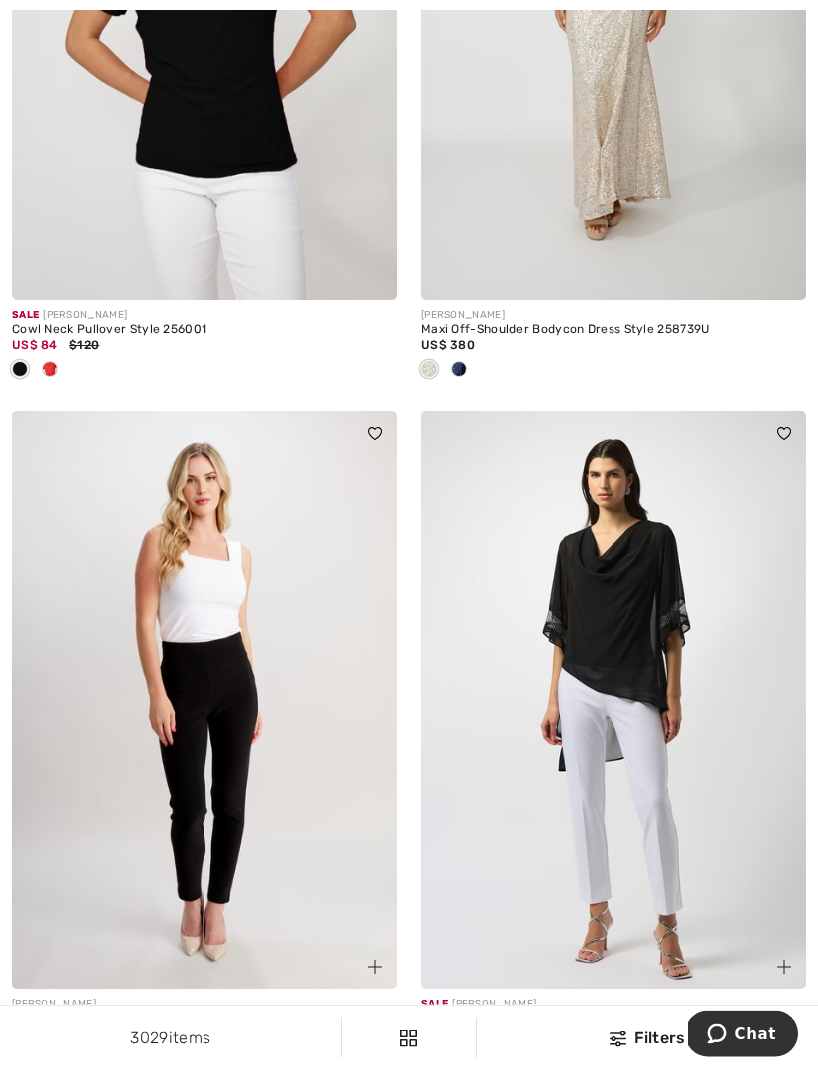
scroll to position [7635, 0]
click at [639, 769] on img at bounding box center [613, 700] width 385 height 578
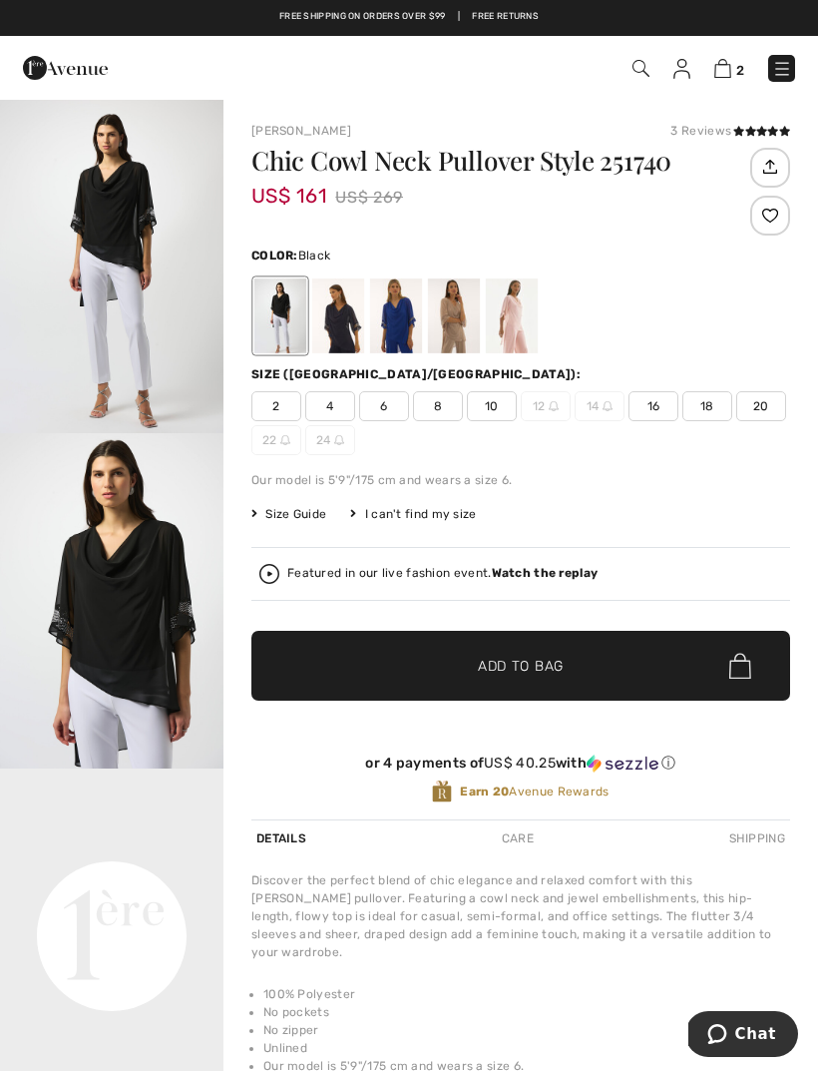
click at [450, 331] on div at bounding box center [454, 315] width 52 height 75
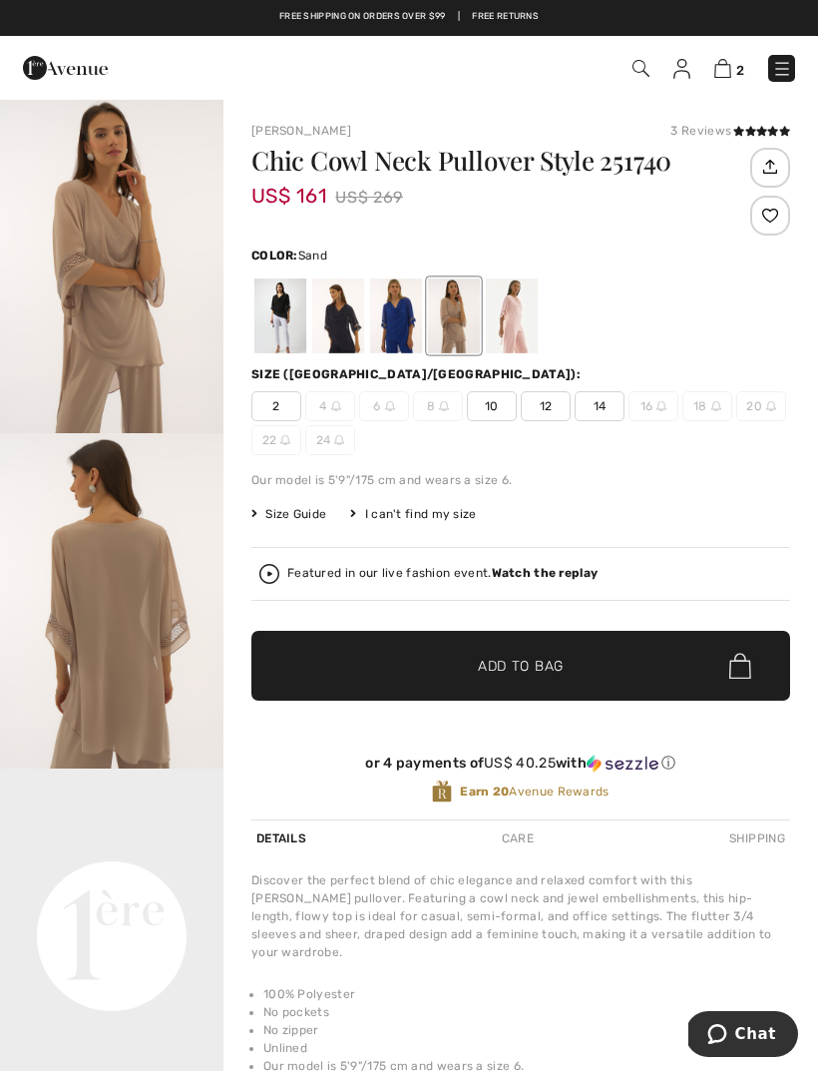
click at [393, 326] on div at bounding box center [396, 315] width 52 height 75
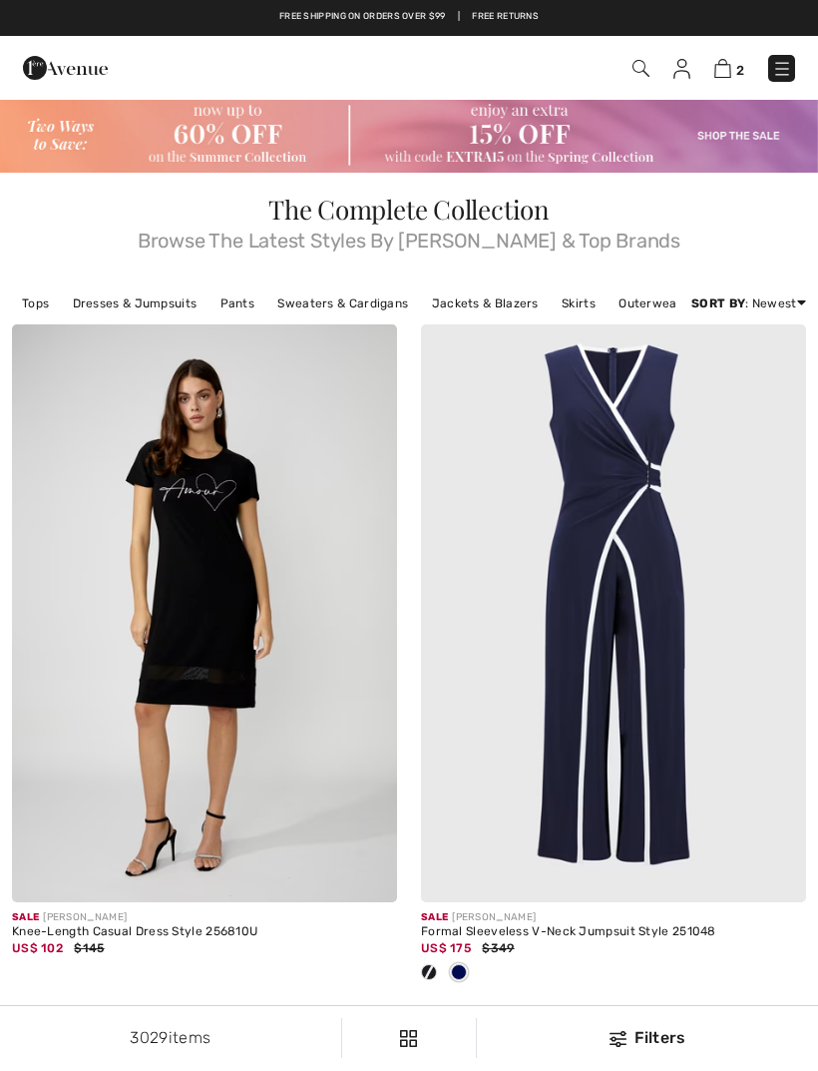
scroll to position [7699, 0]
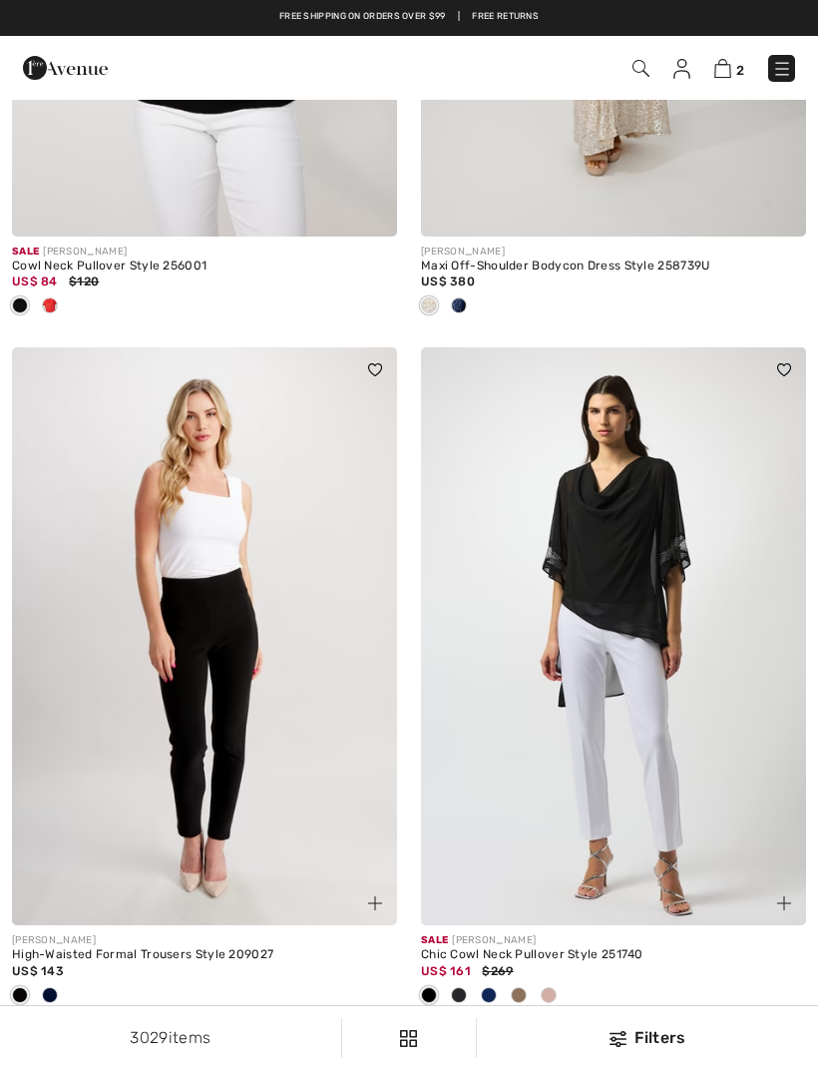
checkbox input "true"
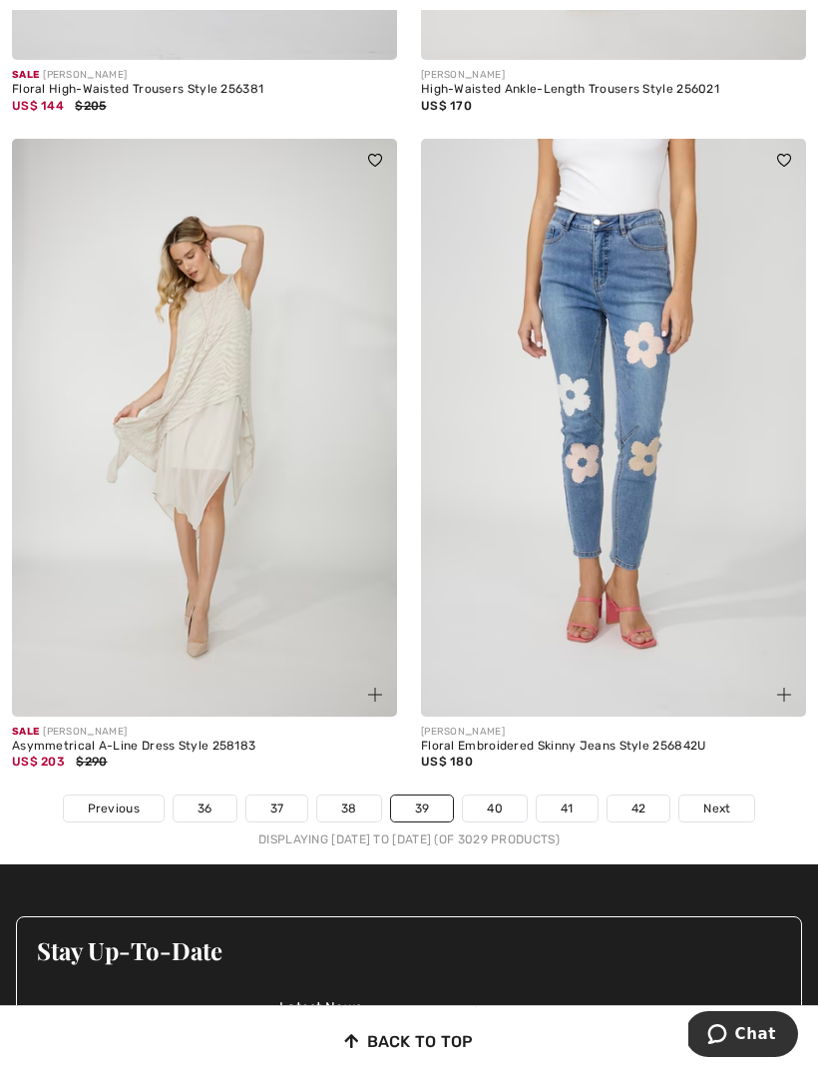
scroll to position [12279, 0]
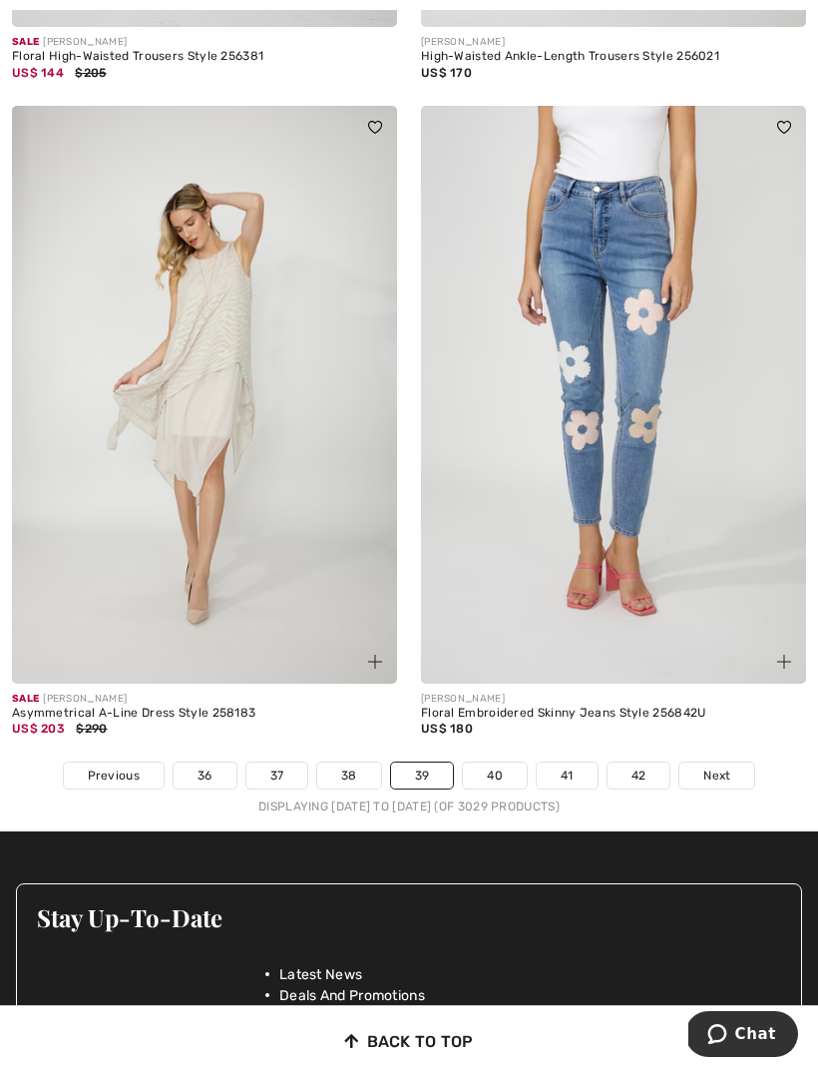
click at [498, 763] on link "40" at bounding box center [495, 776] width 64 height 26
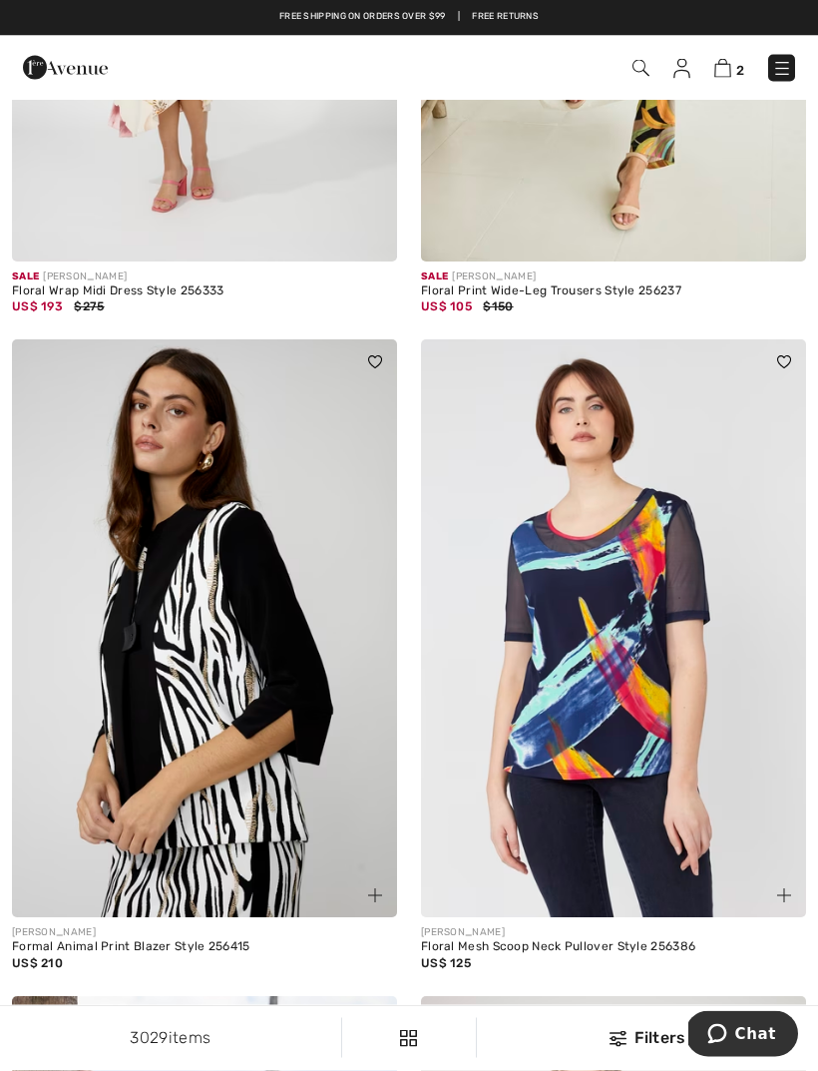
scroll to position [2641, 0]
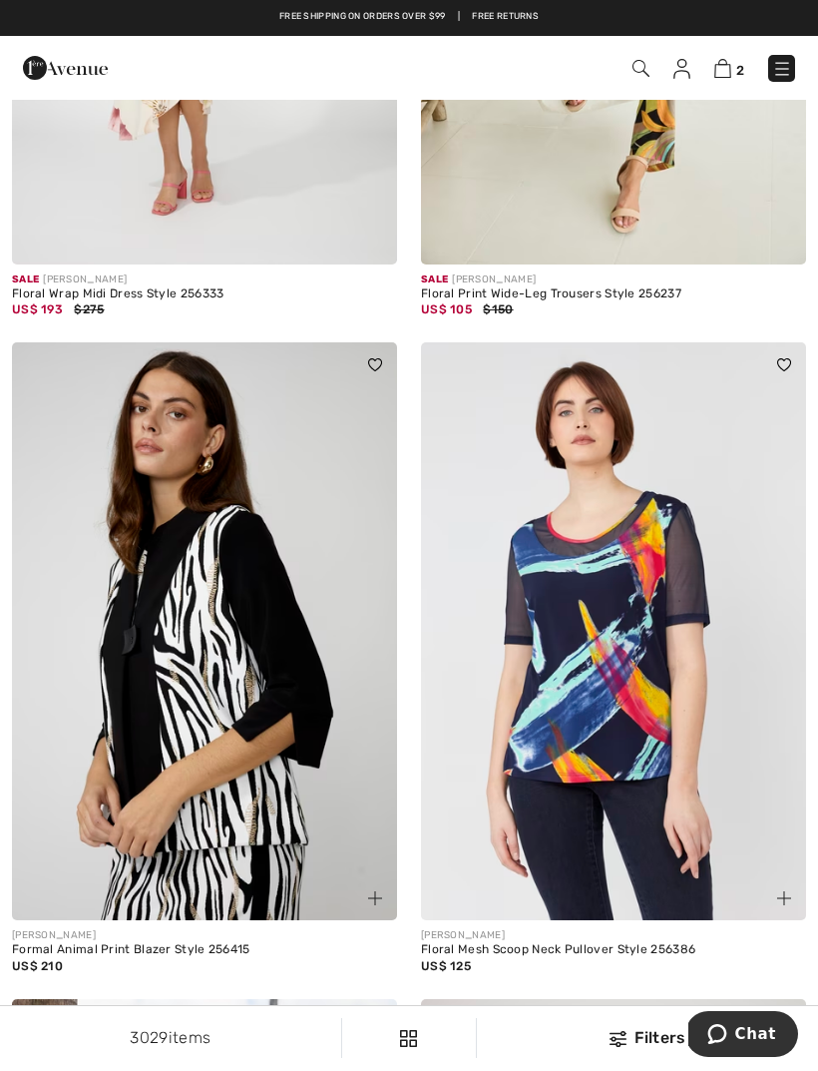
click at [621, 760] on img at bounding box center [613, 631] width 385 height 578
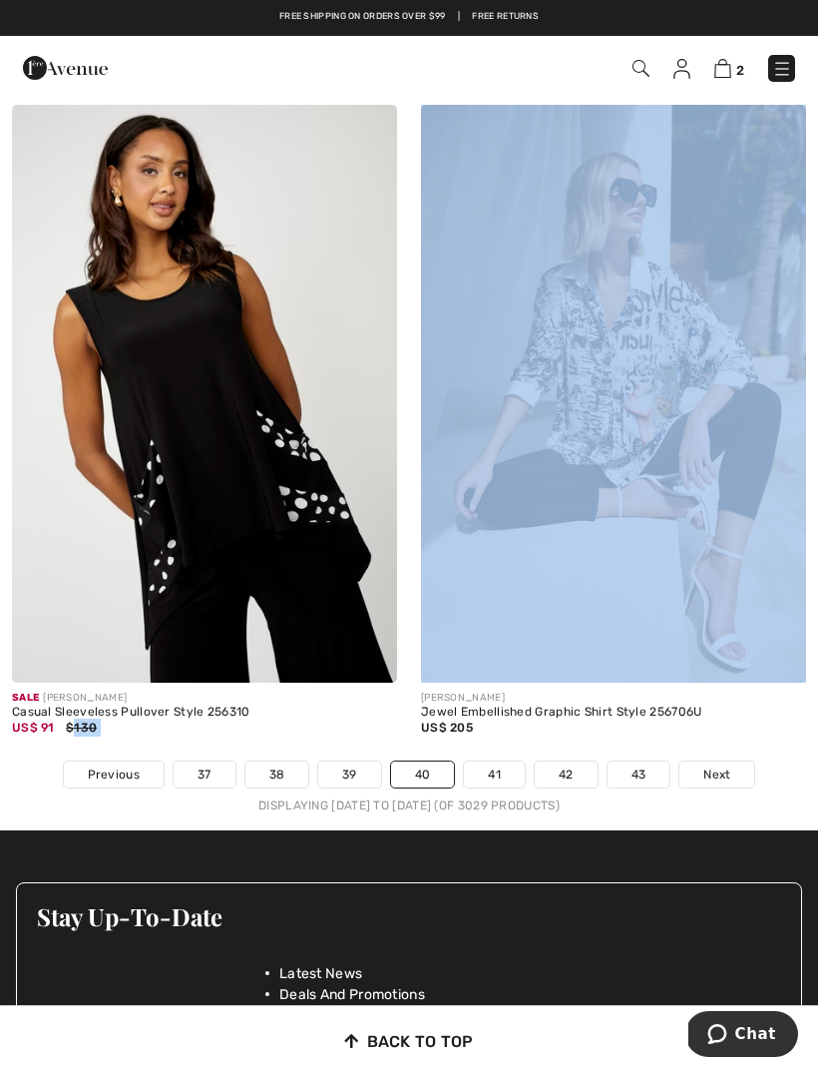
scroll to position [12005, 0]
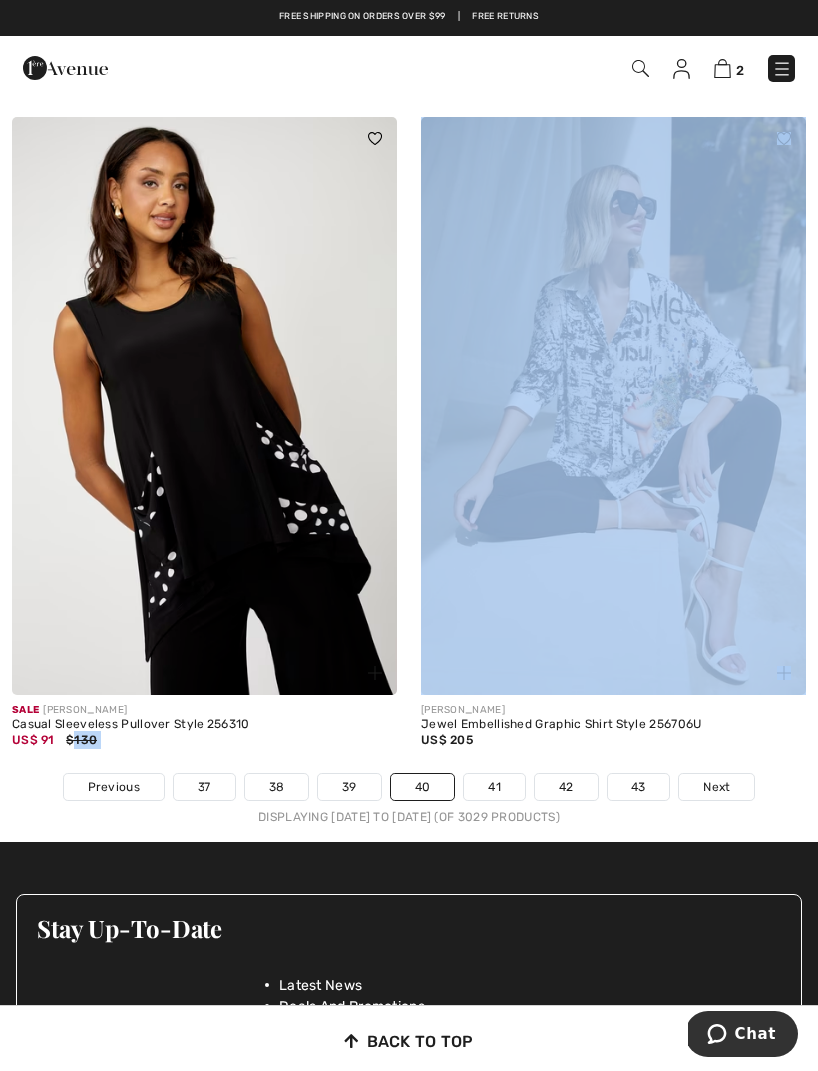
click at [503, 776] on link "41" at bounding box center [494, 787] width 61 height 26
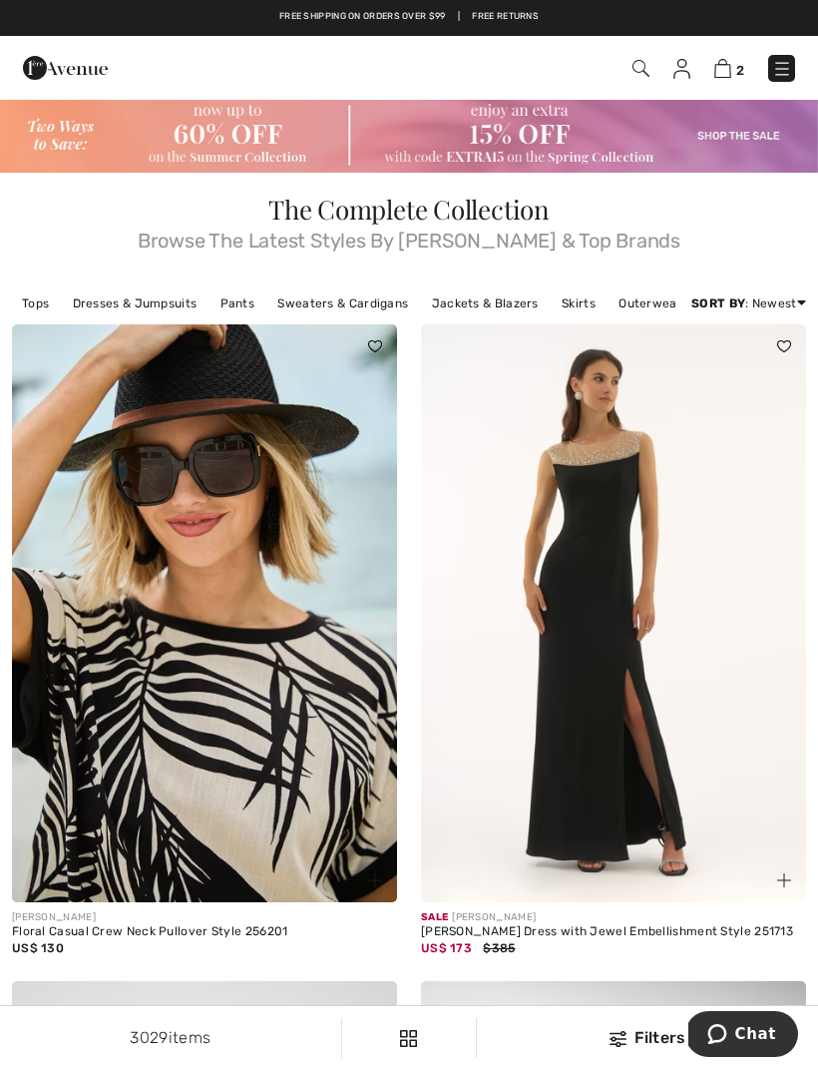
click at [596, 746] on img at bounding box center [613, 613] width 385 height 578
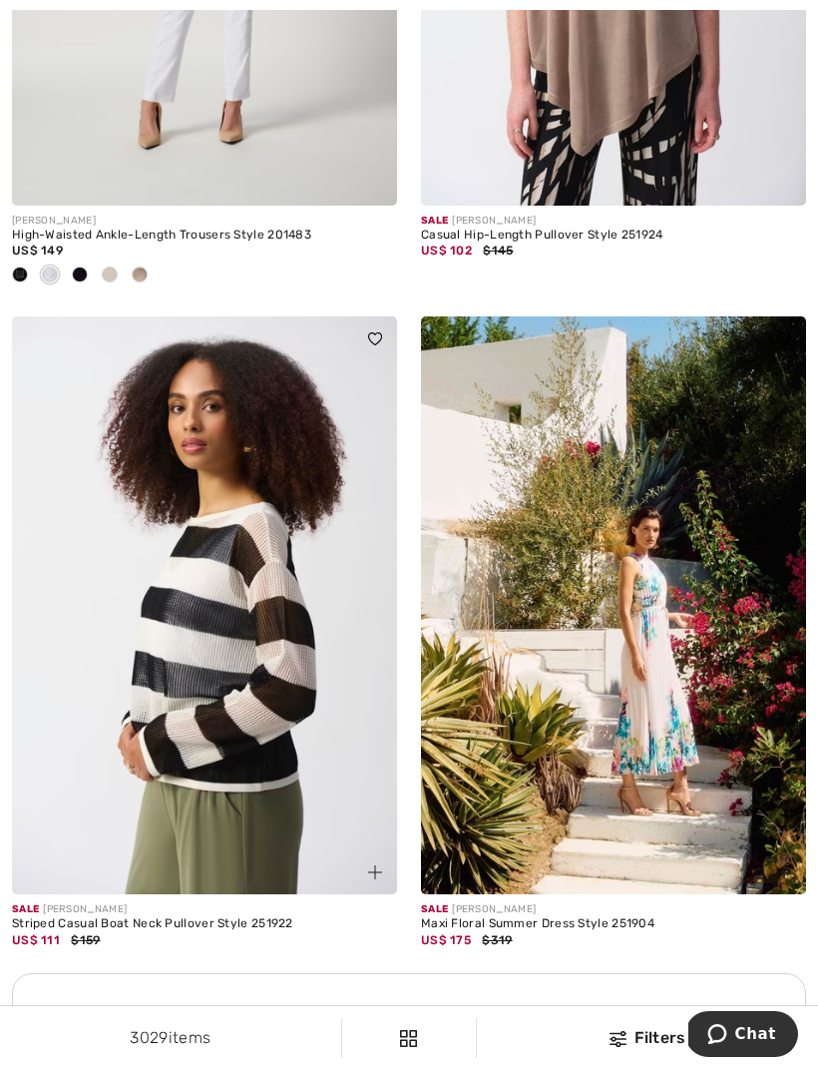
scroll to position [7564, 0]
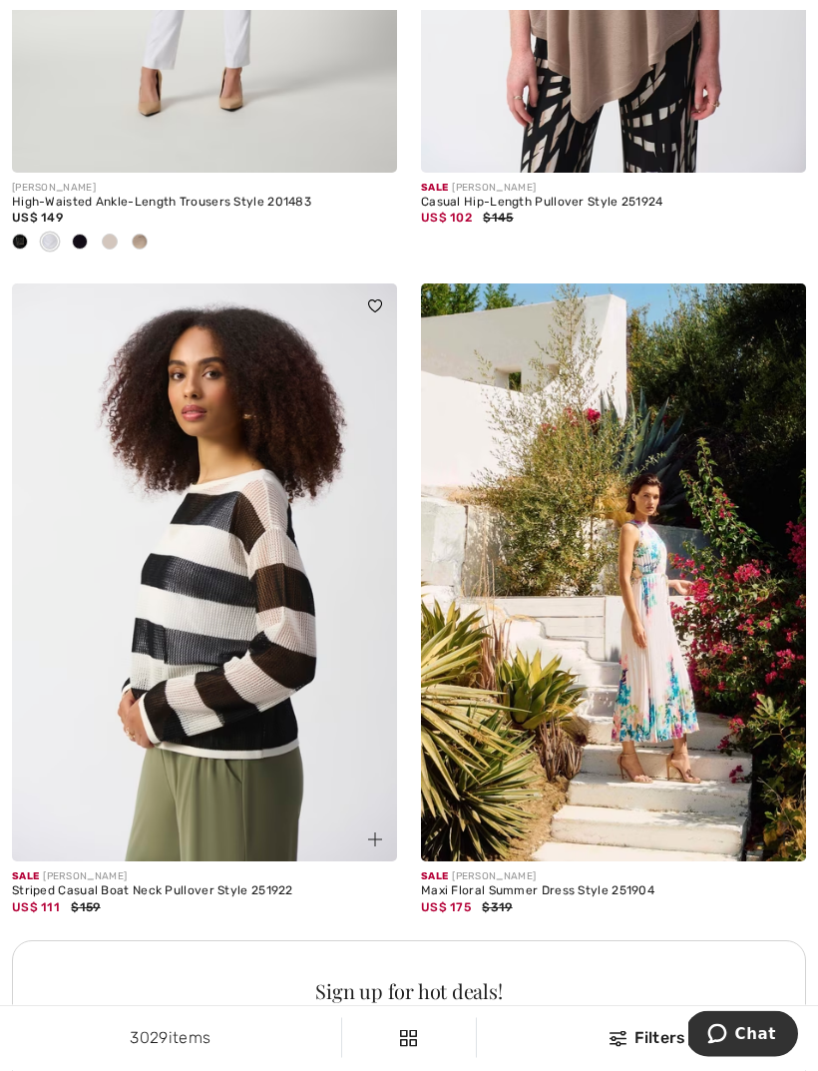
click at [303, 771] on img at bounding box center [204, 573] width 385 height 578
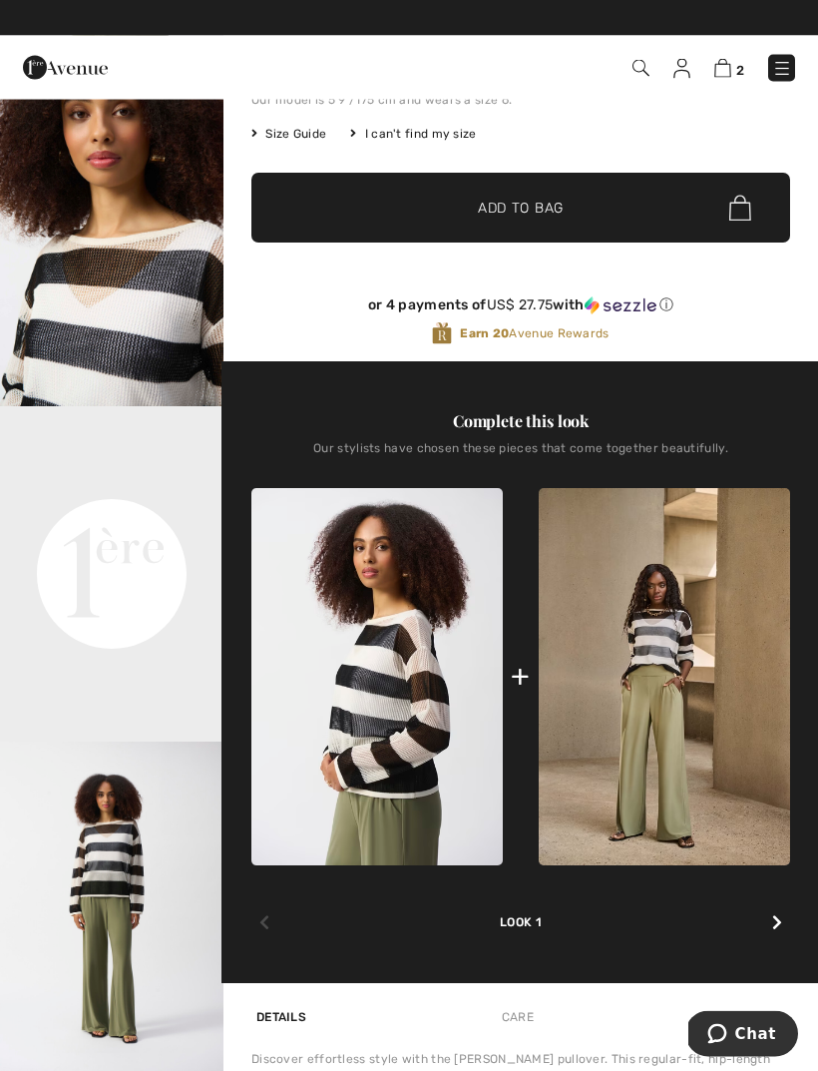
scroll to position [362, 0]
click at [138, 931] on img "3 / 4" at bounding box center [112, 909] width 224 height 335
click at [177, 518] on video "Your browser does not support the video tag." at bounding box center [112, 462] width 224 height 112
click at [150, 518] on video "Your browser does not support the video tag." at bounding box center [112, 462] width 224 height 112
click at [187, 474] on video "Your browser does not support the video tag." at bounding box center [112, 462] width 224 height 112
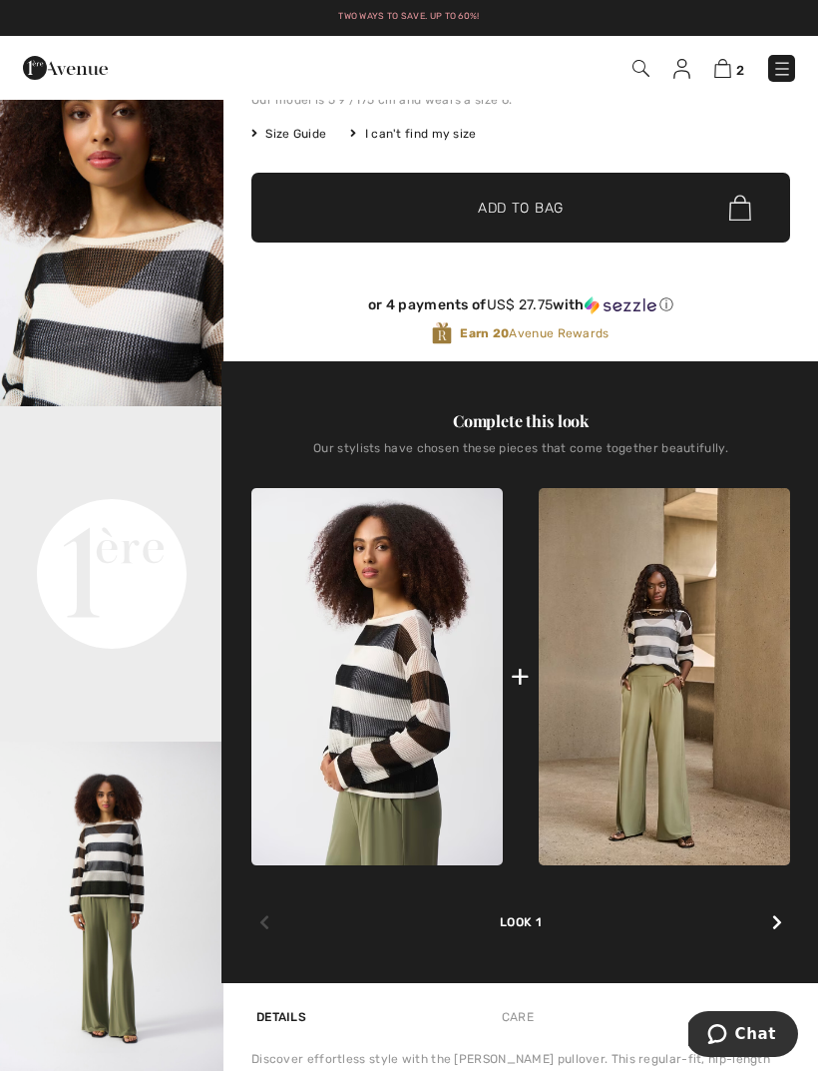
click at [191, 518] on video "Your browser does not support the video tag." at bounding box center [112, 462] width 224 height 112
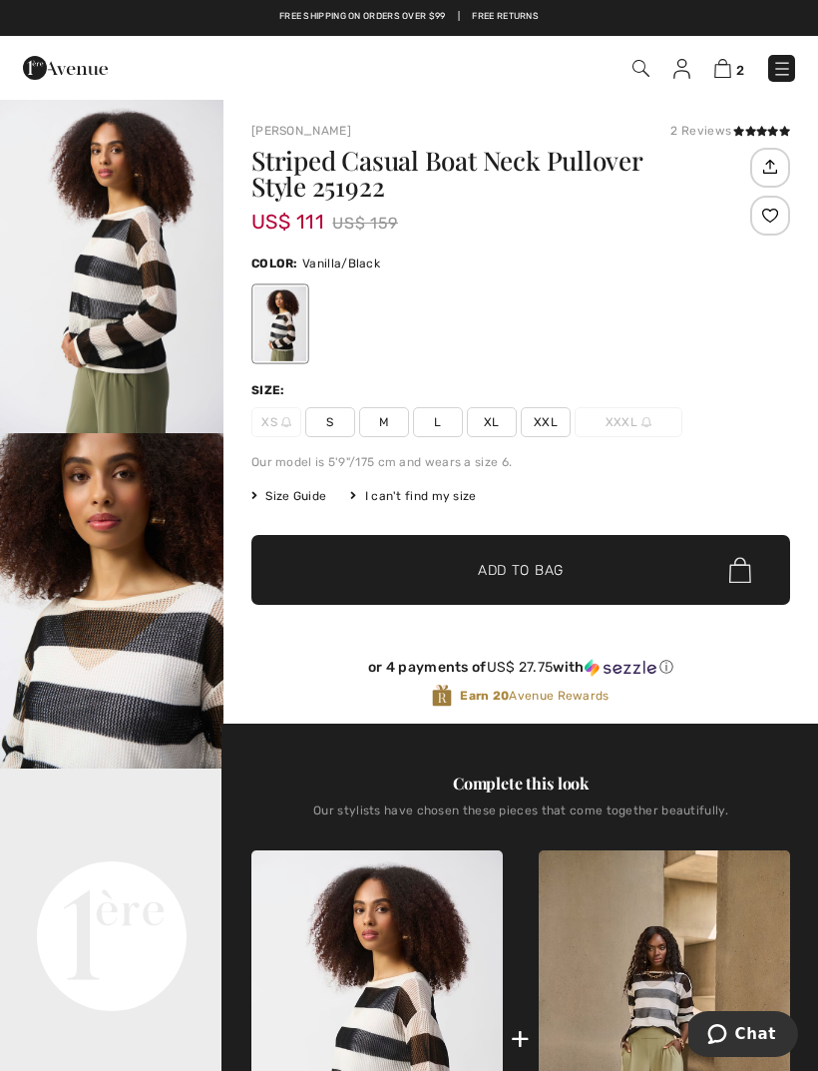
click at [377, 428] on span "M" at bounding box center [384, 422] width 50 height 30
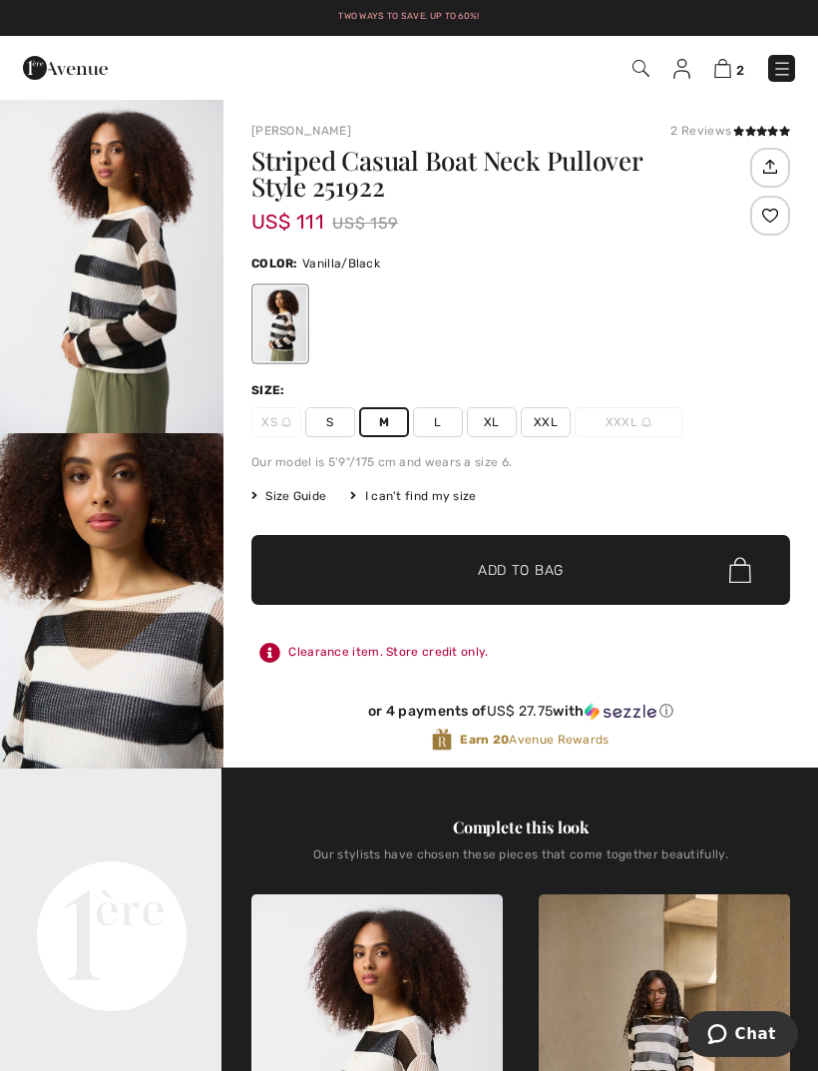
click at [551, 568] on span "Add to Bag" at bounding box center [521, 570] width 86 height 21
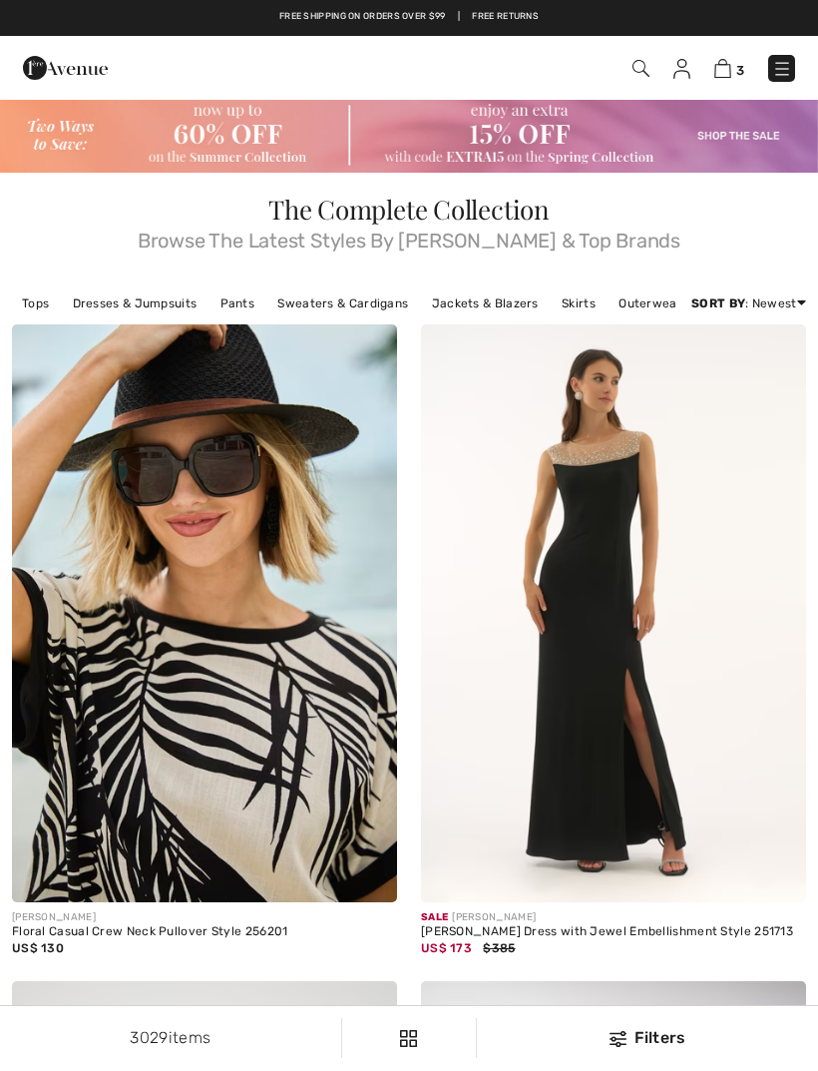
checkbox input "true"
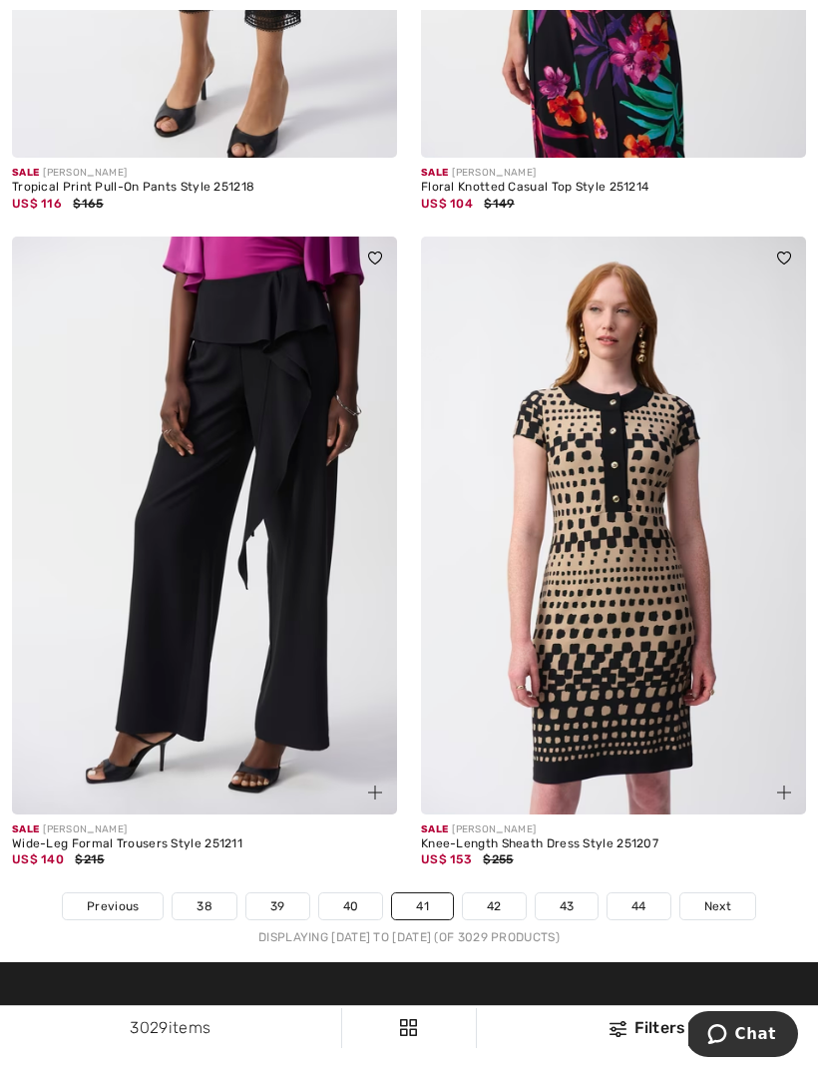
scroll to position [11920, 0]
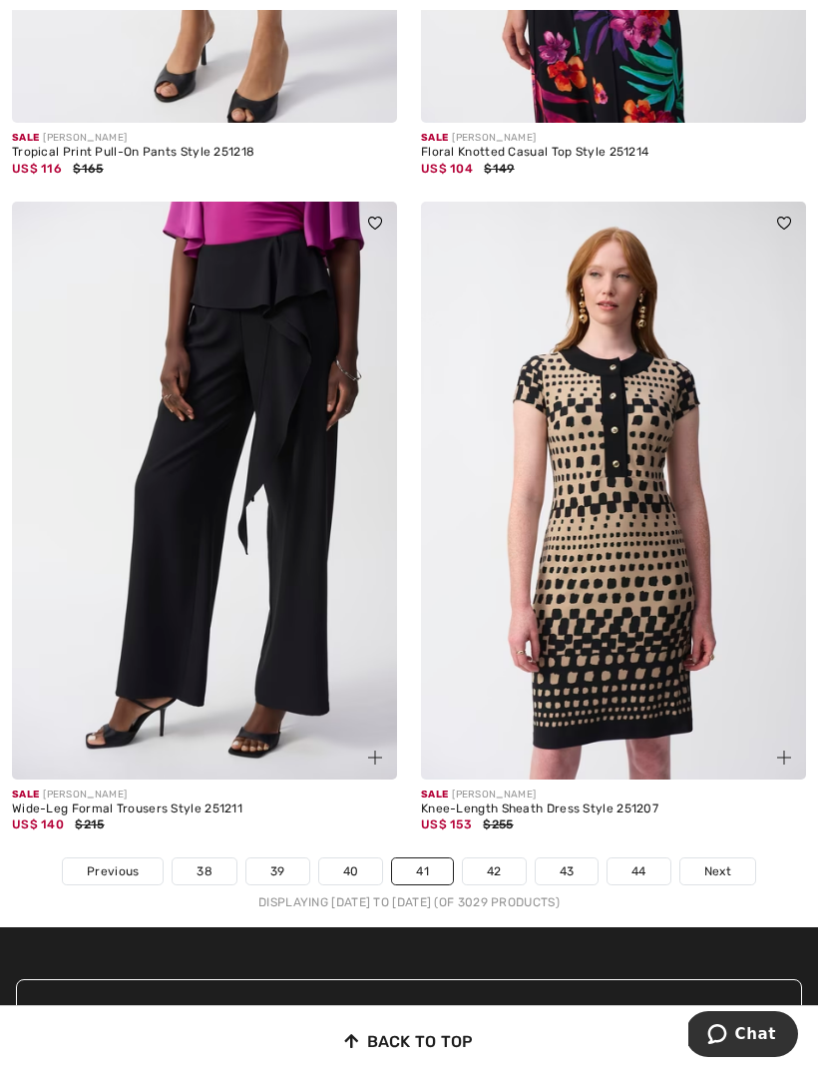
click at [490, 858] on link "42" at bounding box center [494, 871] width 63 height 26
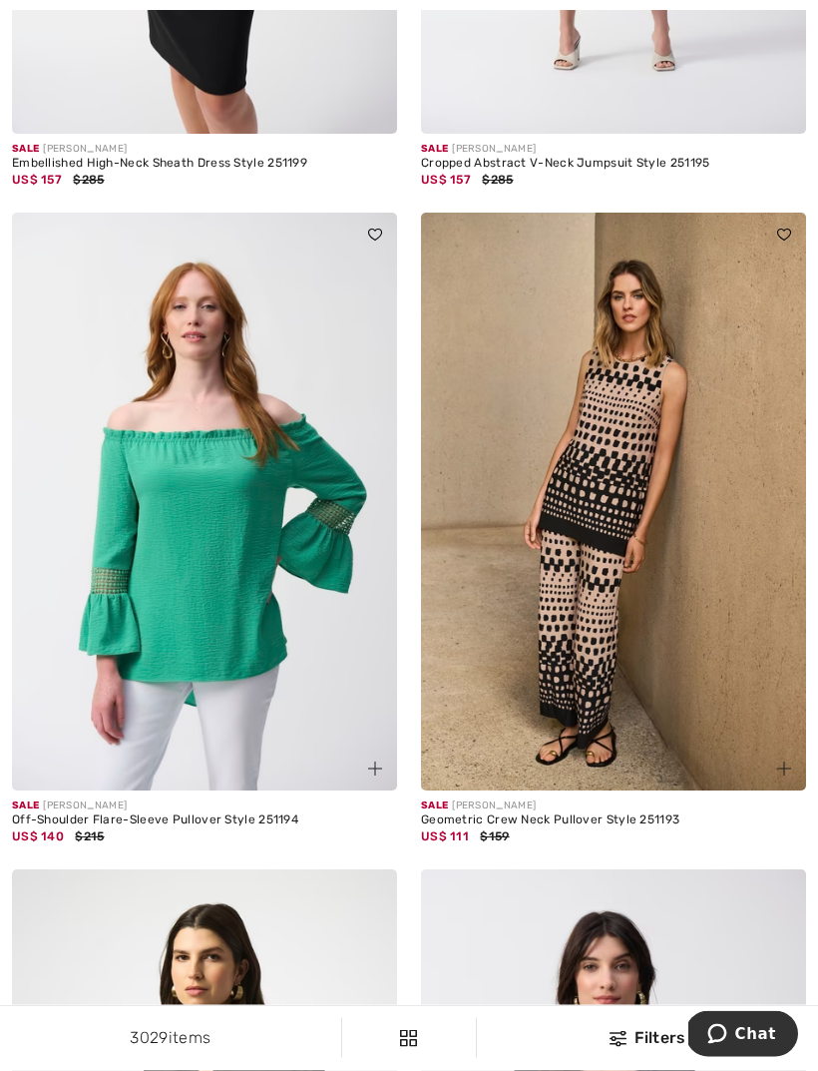
scroll to position [1425, 0]
click at [645, 727] on img at bounding box center [613, 502] width 385 height 578
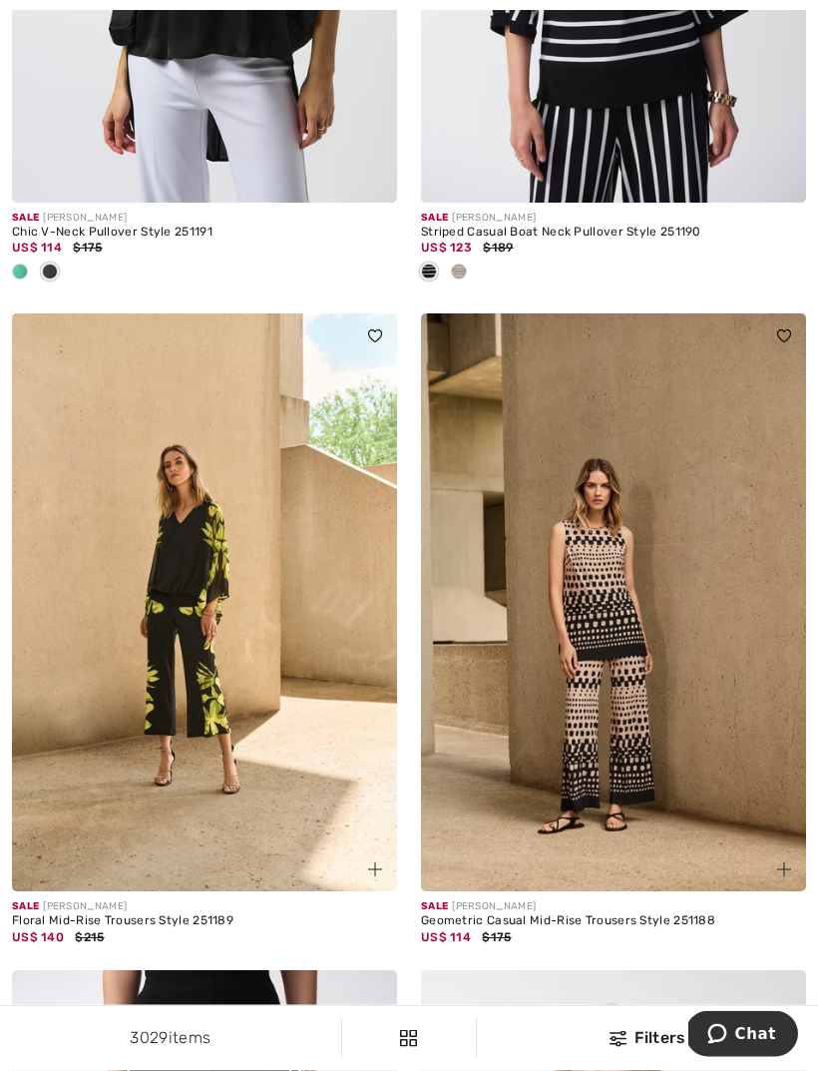
scroll to position [2670, 0]
click at [637, 783] on img at bounding box center [613, 602] width 385 height 578
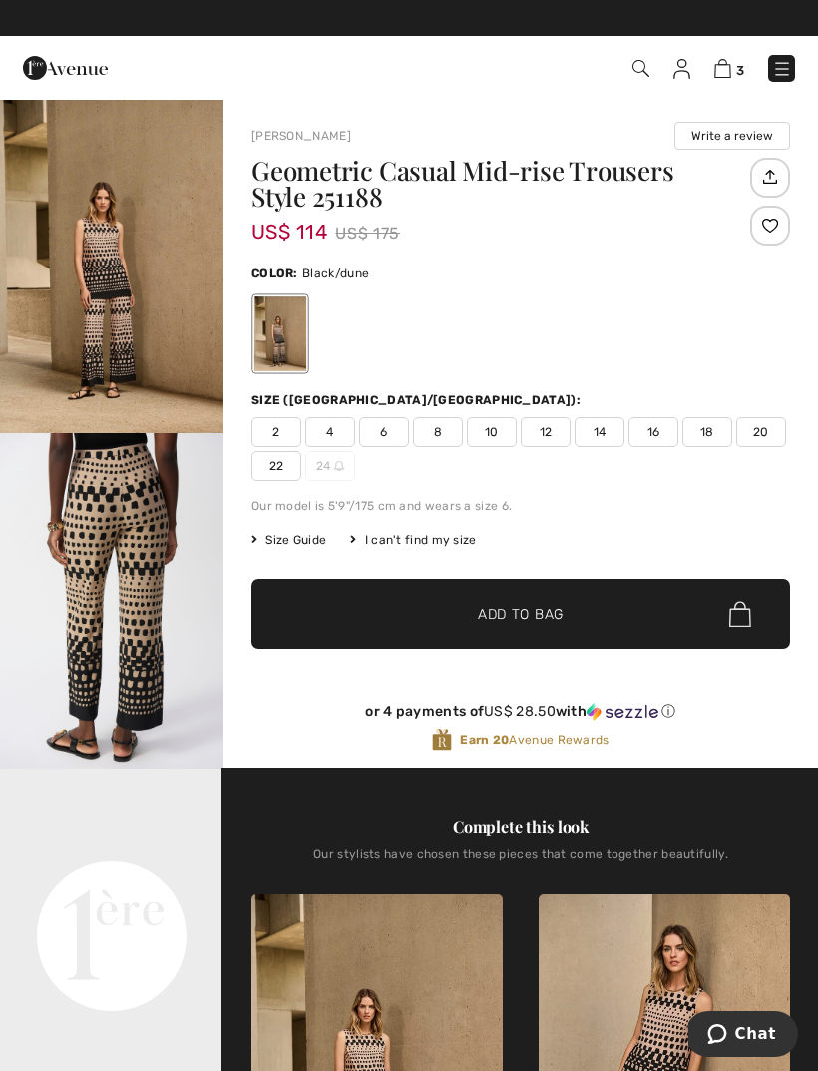
click at [164, 362] on img "1 / 7" at bounding box center [112, 265] width 224 height 335
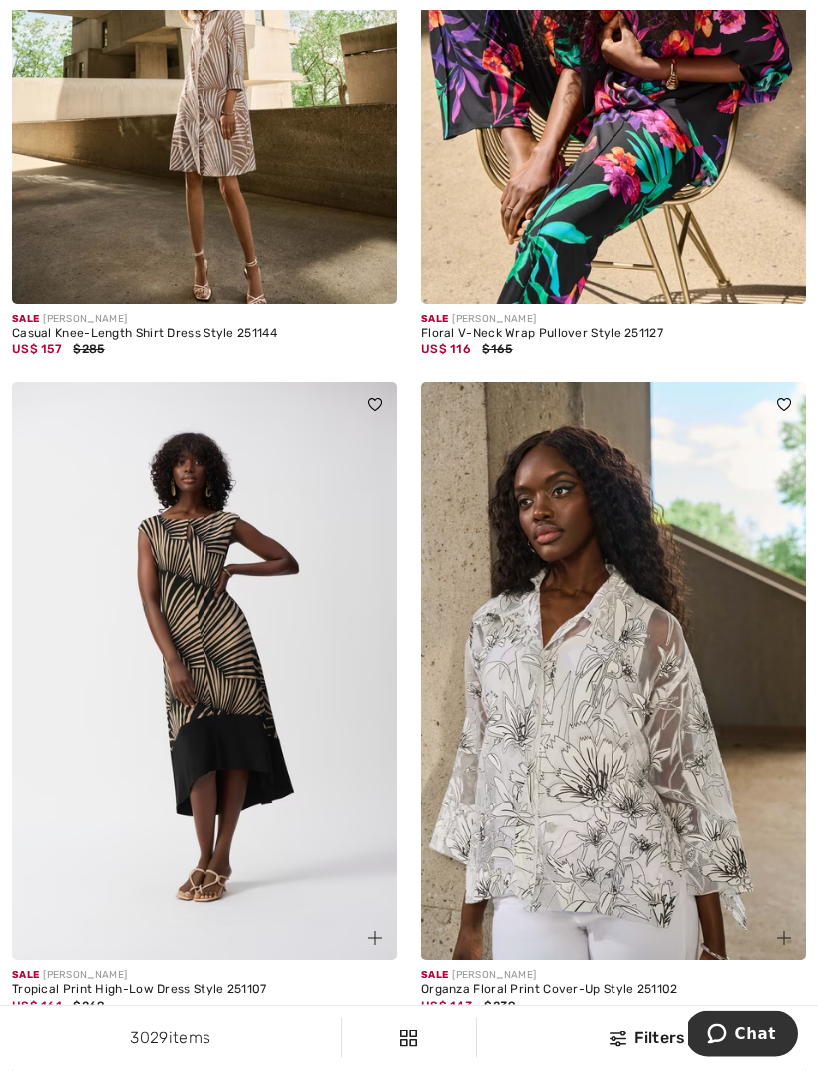
scroll to position [7334, 0]
click at [306, 726] on img at bounding box center [204, 671] width 385 height 578
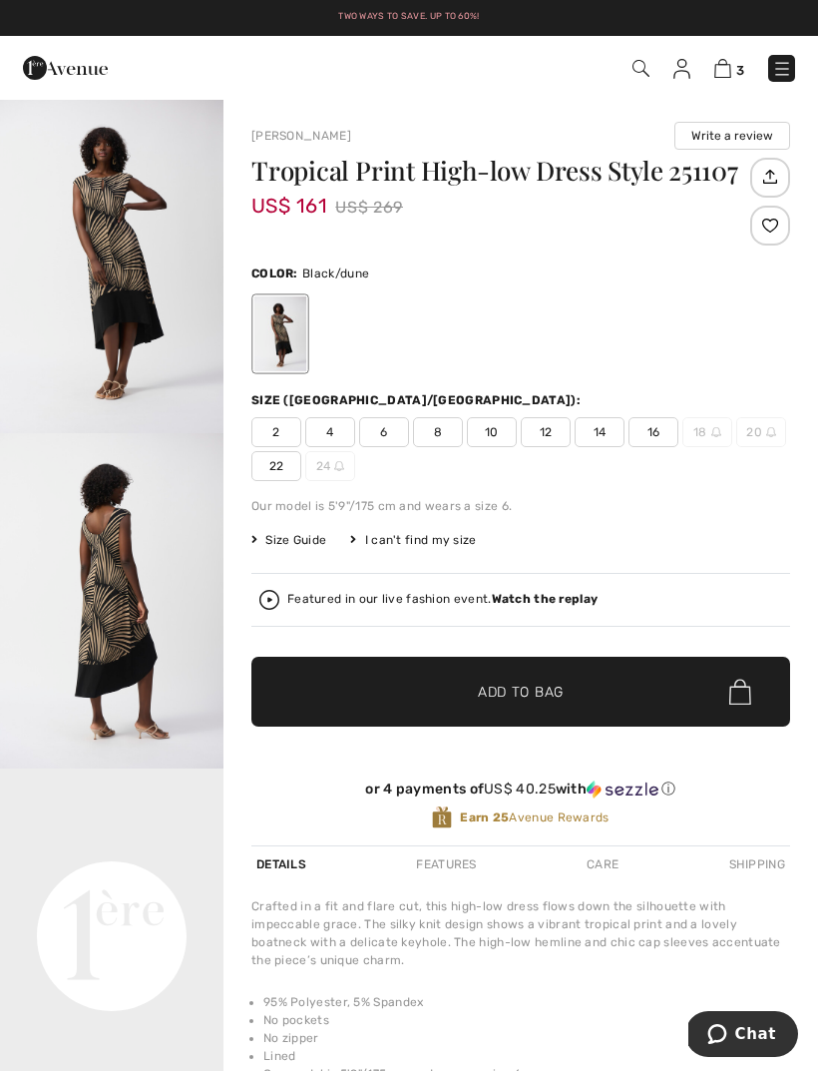
click at [163, 623] on img "2 / 5" at bounding box center [112, 600] width 224 height 335
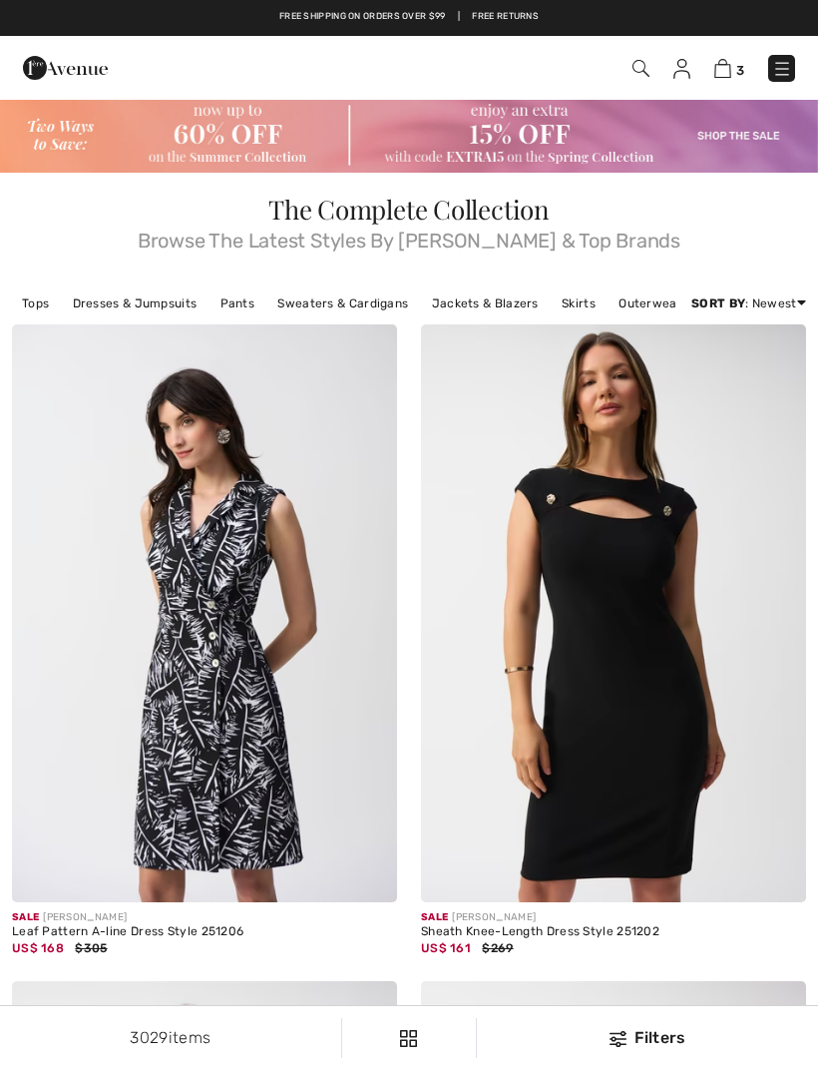
scroll to position [7398, 0]
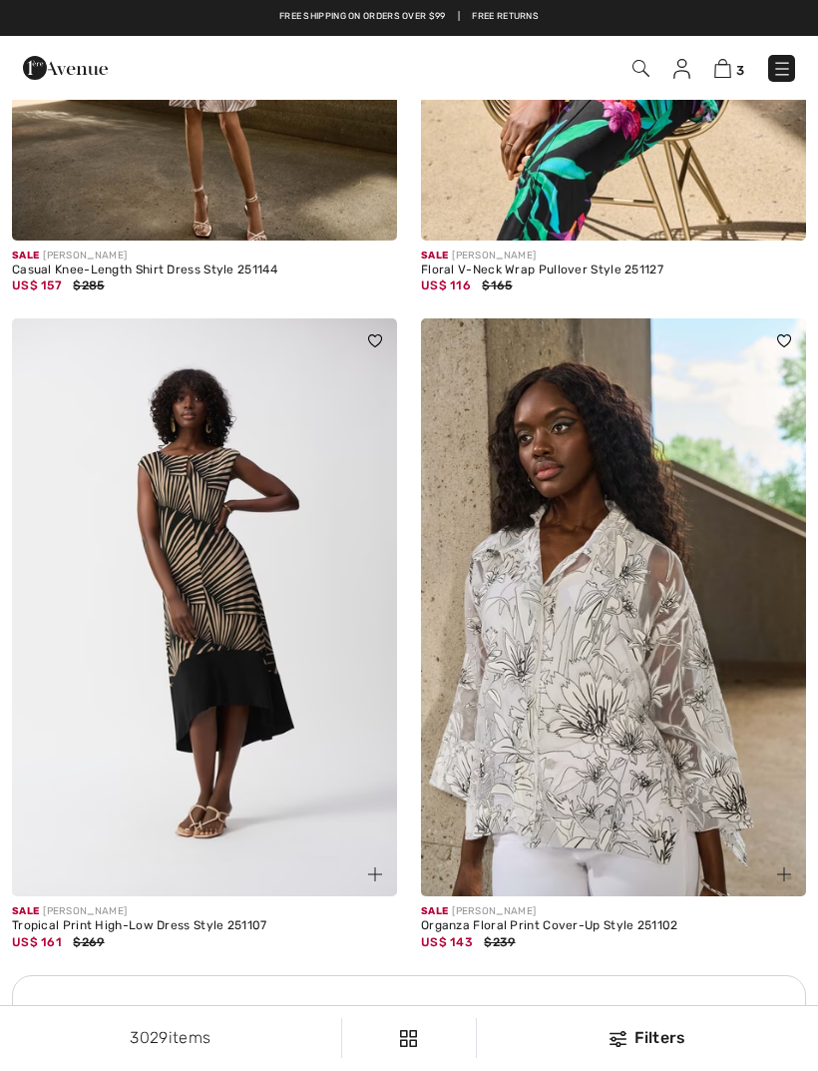
checkbox input "true"
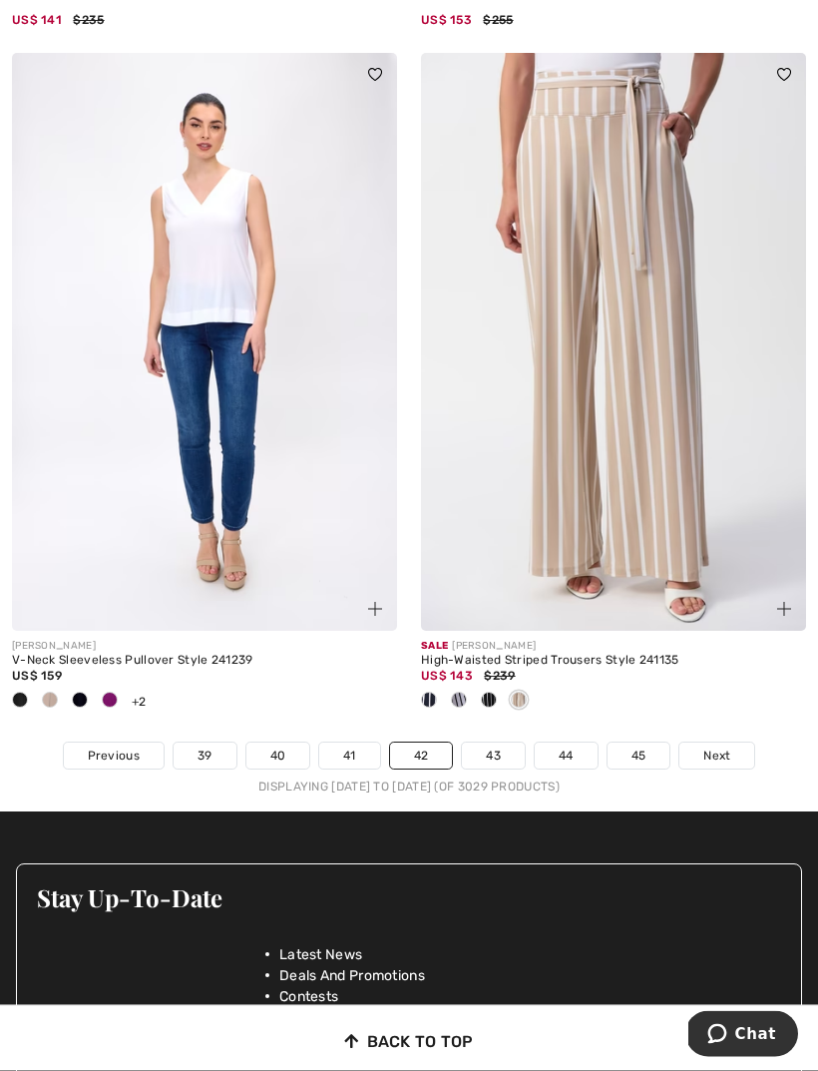
scroll to position [11958, 0]
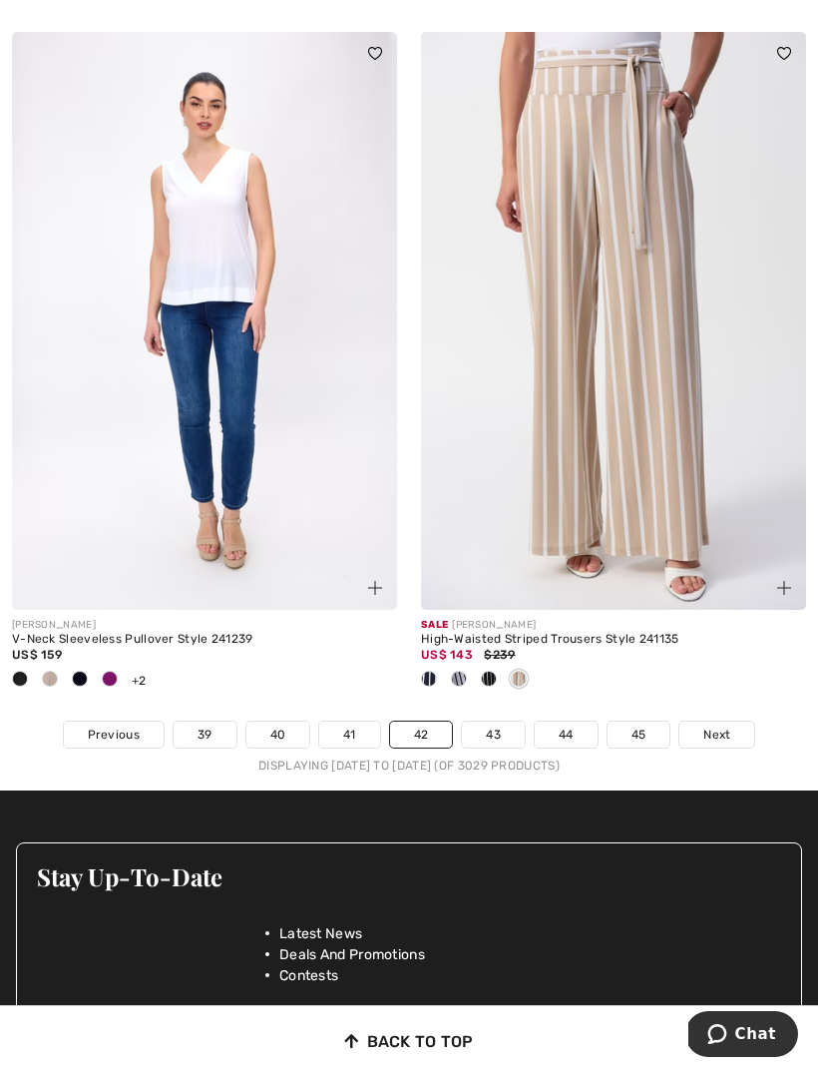
click at [491, 723] on link "43" at bounding box center [493, 735] width 63 height 26
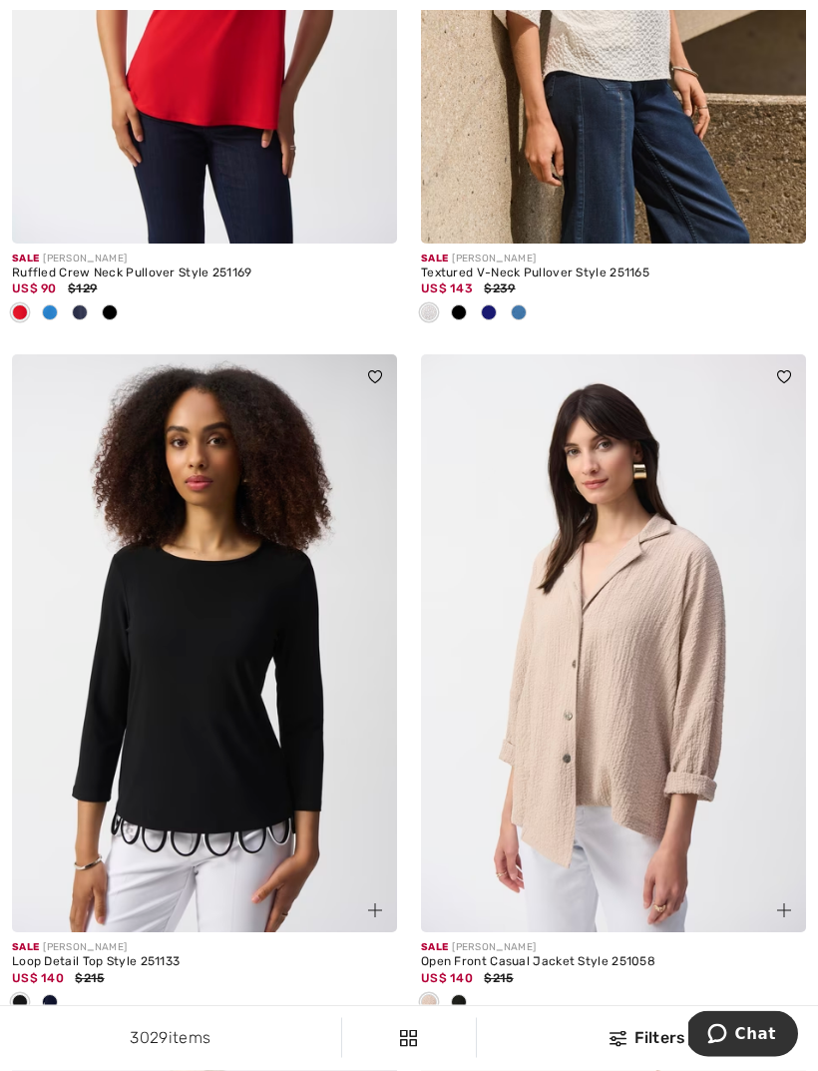
scroll to position [2695, 0]
click at [655, 760] on img at bounding box center [613, 643] width 385 height 578
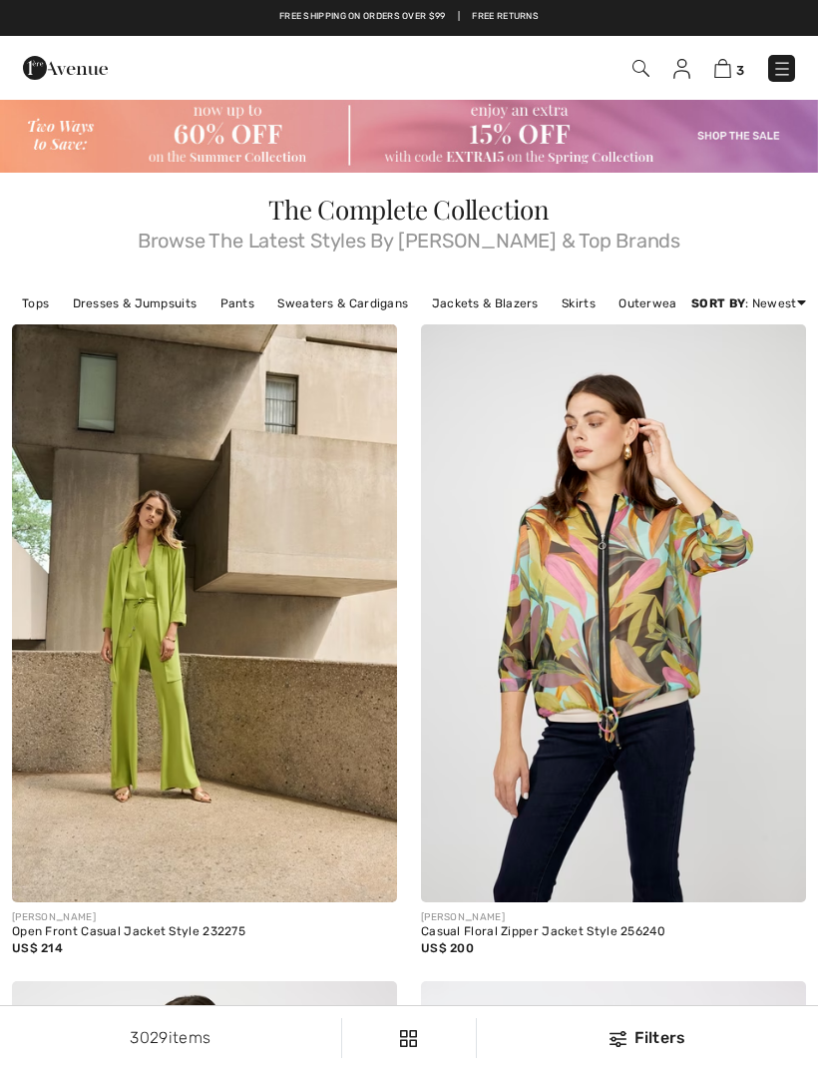
checkbox input "true"
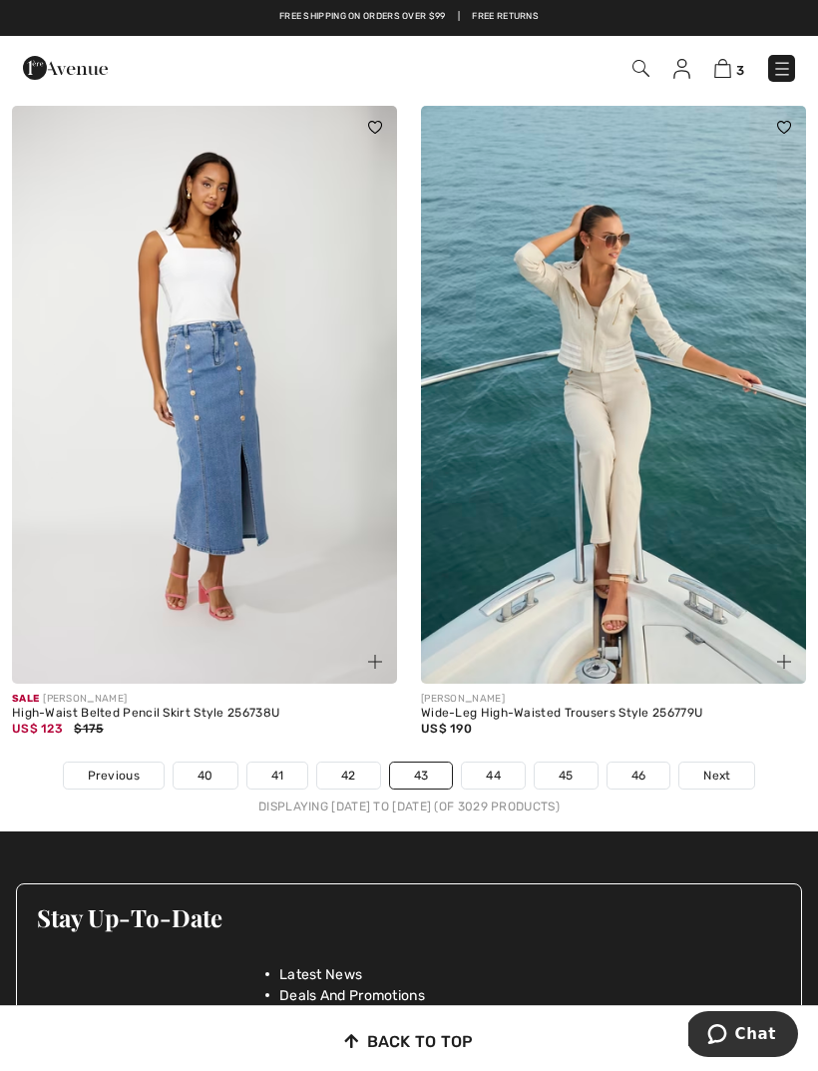
scroll to position [12183, 0]
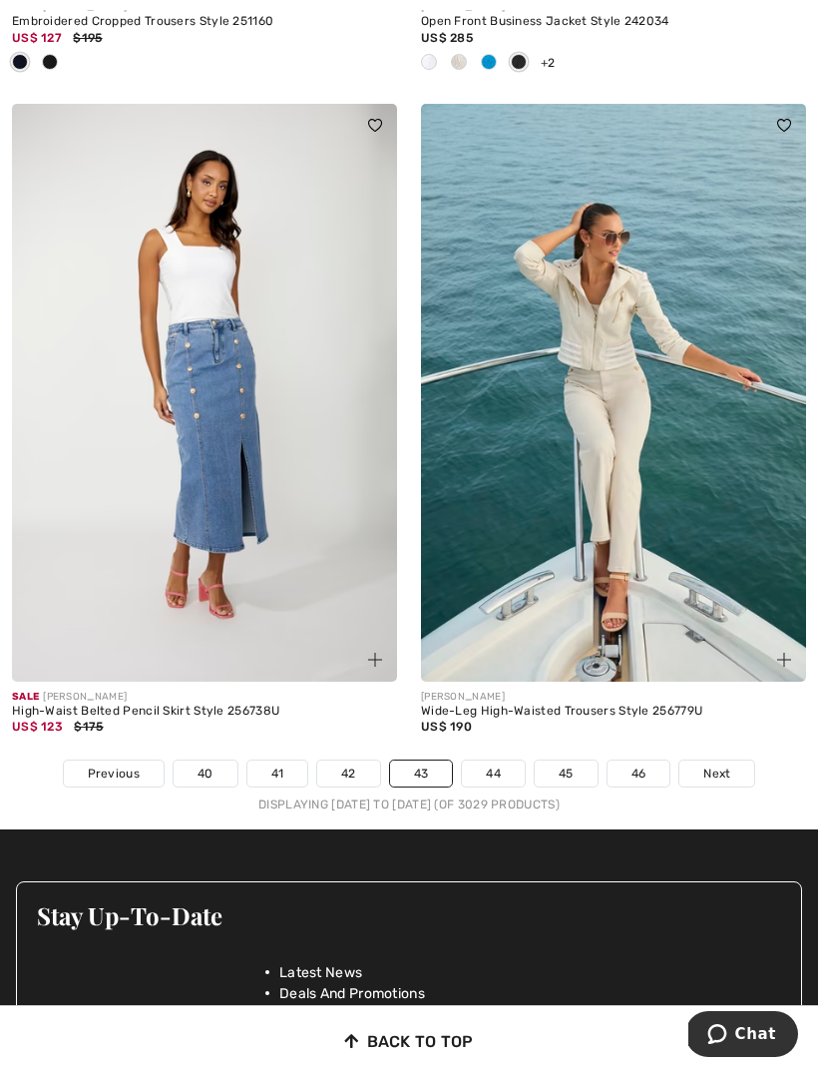
click at [495, 761] on link "44" at bounding box center [493, 774] width 63 height 26
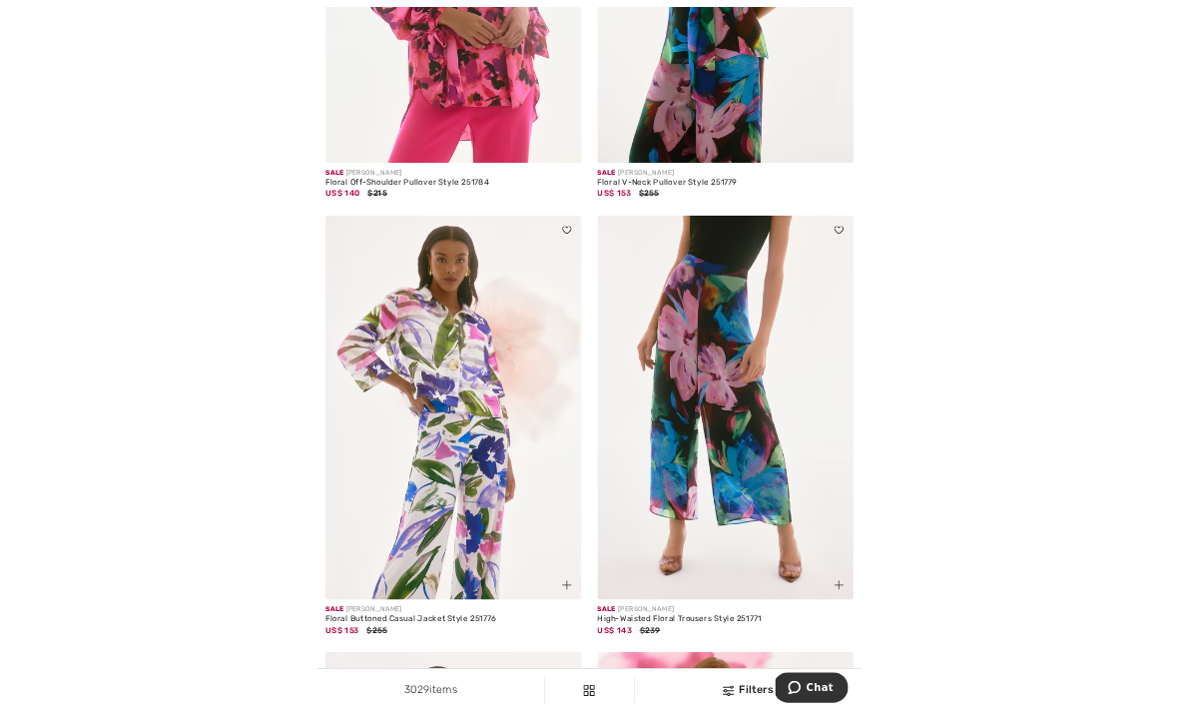
scroll to position [7084, 0]
